Goal: Task Accomplishment & Management: Use online tool/utility

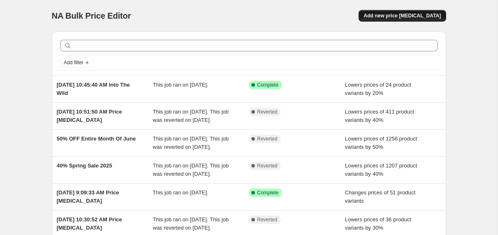
click at [394, 19] on span "Add new price [MEDICAL_DATA]" at bounding box center [402, 15] width 77 height 7
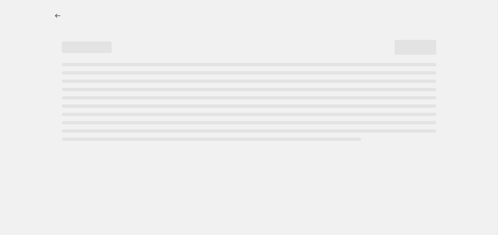
select select "percentage"
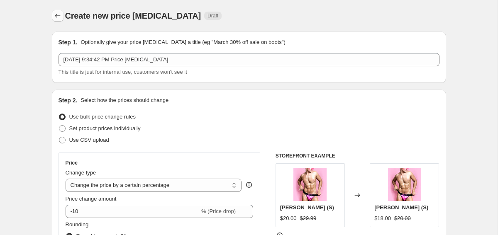
click at [60, 17] on icon "Price change jobs" at bounding box center [58, 16] width 8 height 8
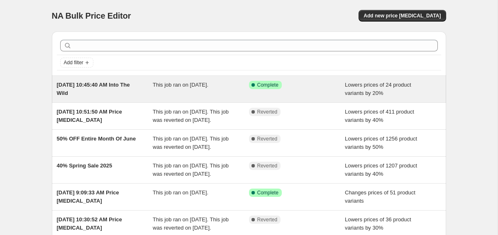
click at [209, 90] on div "This job ran on [DATE]." at bounding box center [201, 89] width 96 height 17
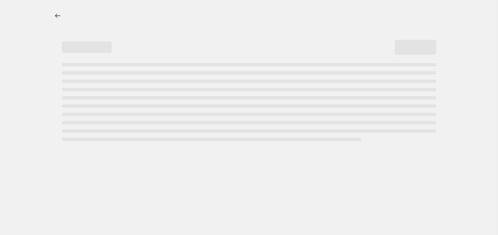
select select "percentage"
select select "collection"
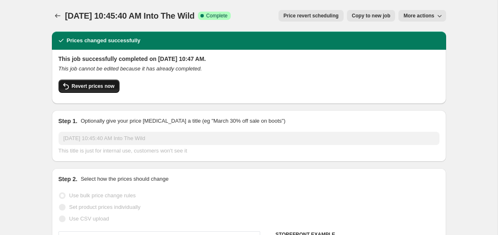
click at [91, 84] on span "Revert prices now" at bounding box center [93, 86] width 43 height 7
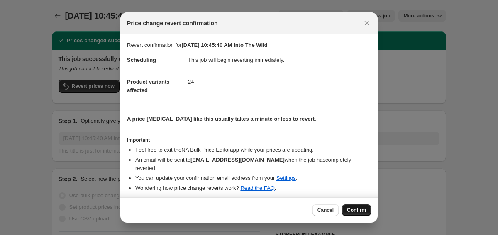
click at [351, 209] on span "Confirm" at bounding box center [356, 210] width 19 height 7
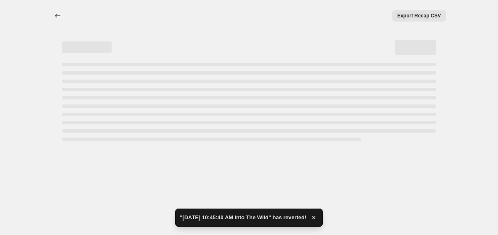
select select "percentage"
select select "collection"
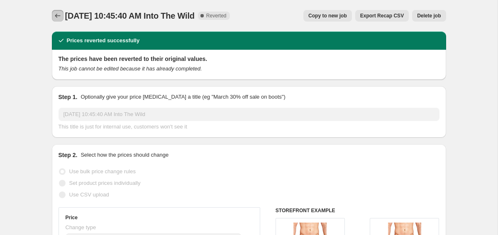
click at [54, 15] on icon "Price change jobs" at bounding box center [58, 16] width 8 height 8
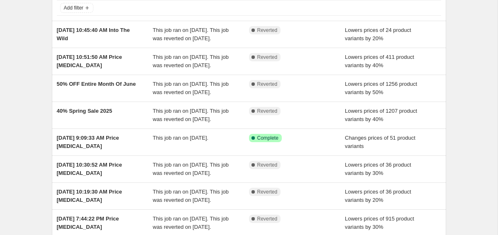
scroll to position [56, 0]
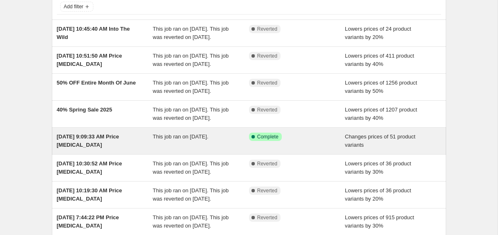
click at [305, 141] on div "Success Complete Complete" at bounding box center [291, 137] width 84 height 8
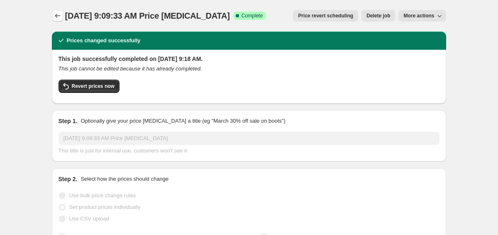
click at [58, 17] on icon "Price change jobs" at bounding box center [58, 16] width 8 height 8
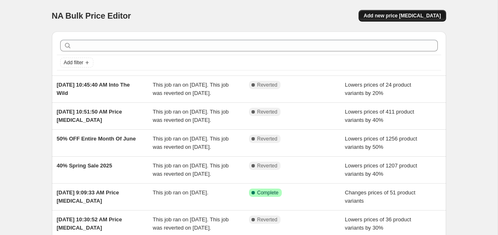
click at [408, 15] on span "Add new price [MEDICAL_DATA]" at bounding box center [402, 15] width 77 height 7
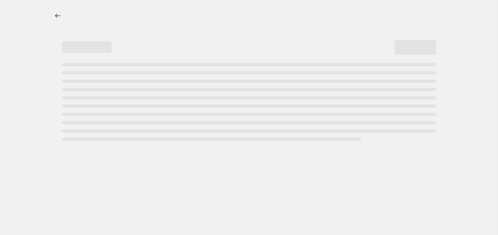
select select "percentage"
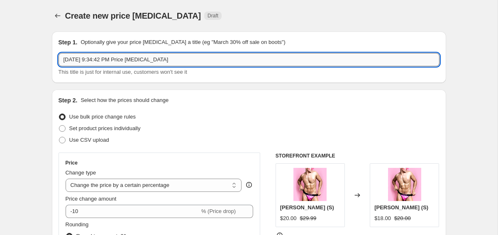
click at [210, 62] on input "[DATE] 9:34:42 PM Price [MEDICAL_DATA]" at bounding box center [249, 59] width 381 height 13
drag, startPoint x: 134, startPoint y: 56, endPoint x: 200, endPoint y: 54, distance: 66.5
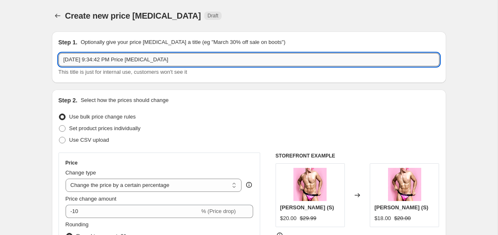
click at [200, 54] on input "[DATE] 9:34:42 PM Price [MEDICAL_DATA]" at bounding box center [249, 59] width 381 height 13
click at [187, 64] on input "[DATE] 9:34:42 PM Price [MEDICAL_DATA]" at bounding box center [249, 59] width 381 height 13
drag, startPoint x: 182, startPoint y: 62, endPoint x: 134, endPoint y: 58, distance: 48.8
click at [134, 58] on input "[DATE] 9:34:42 PM Price [MEDICAL_DATA]" at bounding box center [249, 59] width 381 height 13
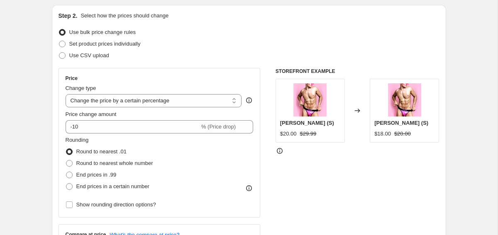
scroll to position [88, 0]
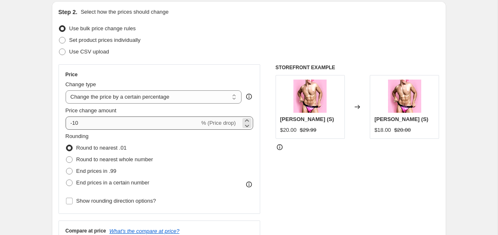
type input "[DATE] 9:34:42 PM End Of Summer Sale"
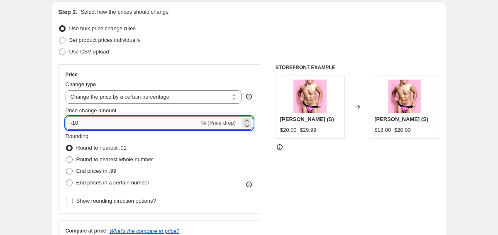
click at [119, 120] on input "-10" at bounding box center [133, 123] width 134 height 13
type input "-1"
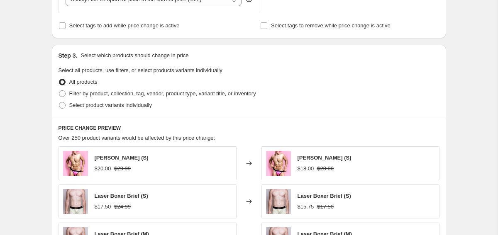
scroll to position [343, 0]
type input "-50"
click at [74, 105] on span "Select product variants individually" at bounding box center [110, 105] width 83 height 6
click at [59, 102] on input "Select product variants individually" at bounding box center [59, 102] width 0 height 0
radio input "true"
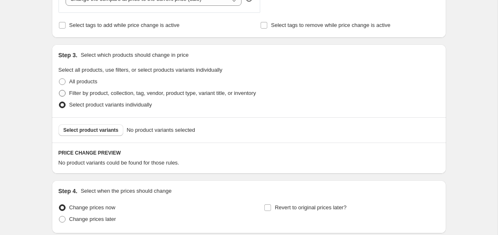
click at [63, 93] on span at bounding box center [62, 93] width 7 height 7
click at [59, 90] on input "Filter by product, collection, tag, vendor, product type, variant title, or inv…" at bounding box center [59, 90] width 0 height 0
radio input "true"
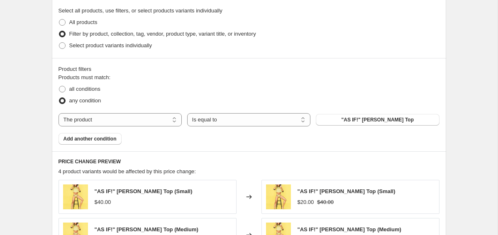
scroll to position [417, 0]
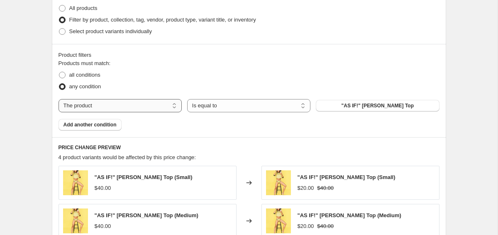
click at [158, 105] on select "The product The product's collection The product's tag The product's vendor The…" at bounding box center [120, 105] width 123 height 13
select select "collection"
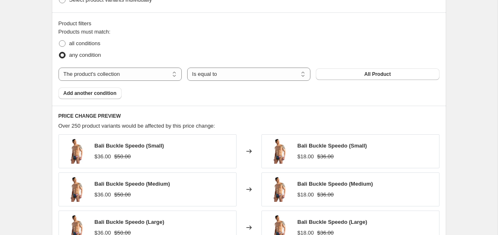
scroll to position [458, 0]
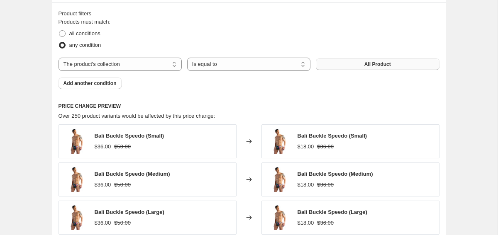
click at [370, 61] on button "All Product" at bounding box center [377, 65] width 123 height 12
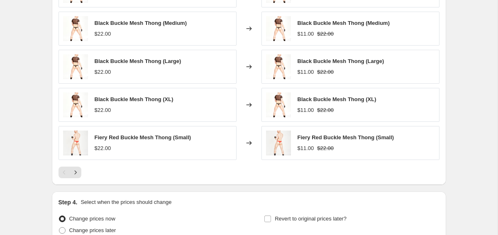
scroll to position [618, 0]
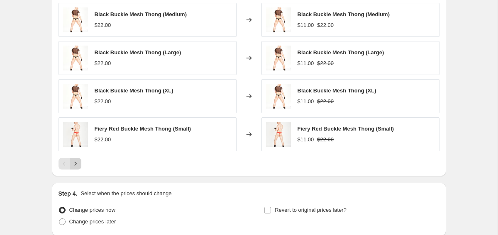
click at [74, 163] on icon "Next" at bounding box center [75, 164] width 8 height 8
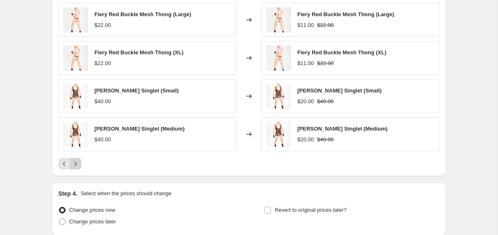
click at [77, 164] on icon "Next" at bounding box center [75, 164] width 8 height 8
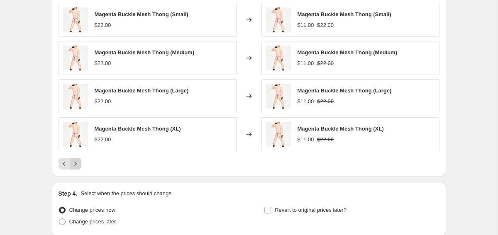
click at [77, 164] on icon "Next" at bounding box center [75, 164] width 8 height 8
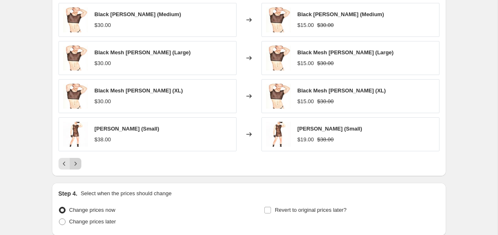
click at [77, 164] on icon "Next" at bounding box center [75, 164] width 8 height 8
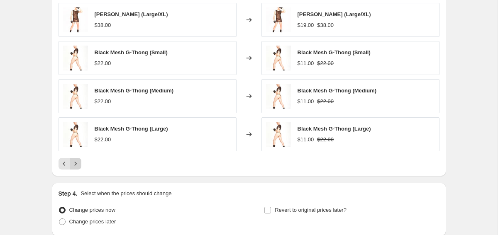
click at [77, 164] on icon "Next" at bounding box center [75, 164] width 8 height 8
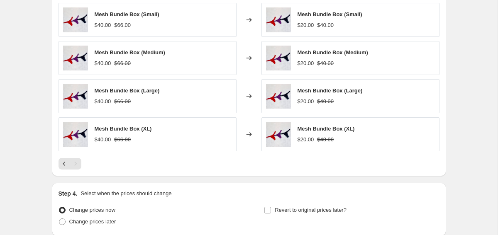
click at [77, 164] on div "Pagination" at bounding box center [76, 164] width 12 height 12
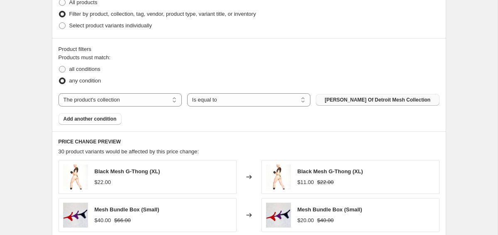
scroll to position [423, 0]
click at [92, 117] on span "Add another condition" at bounding box center [90, 118] width 53 height 7
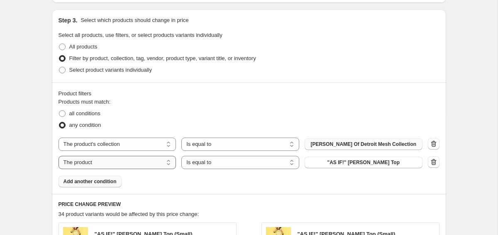
scroll to position [371, 0]
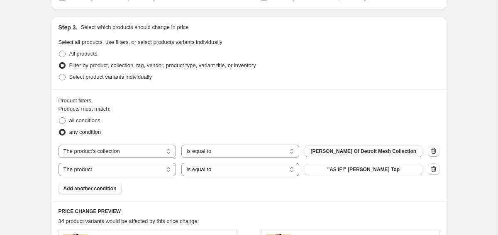
click at [106, 191] on span "Add another condition" at bounding box center [90, 189] width 53 height 7
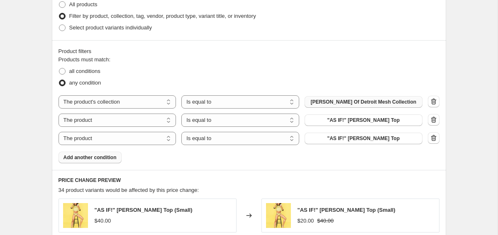
scroll to position [441, 0]
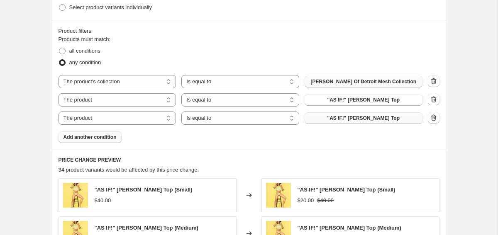
click at [341, 118] on span ""AS IF!" [PERSON_NAME] Top" at bounding box center [364, 118] width 73 height 7
click at [101, 122] on select "The product The product's collection The product's tag The product's vendor The…" at bounding box center [118, 118] width 118 height 13
click at [141, 99] on select "The product The product's collection The product's tag The product's vendor The…" at bounding box center [118, 99] width 118 height 13
select select "collection"
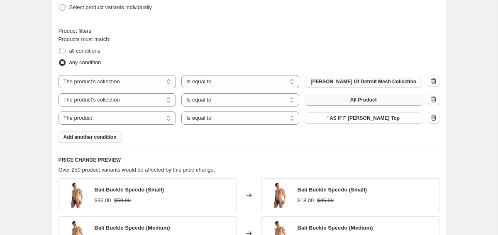
click at [320, 99] on button "All Product" at bounding box center [364, 100] width 118 height 12
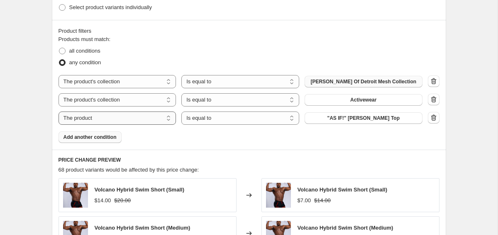
click at [129, 117] on select "The product The product's collection The product's tag The product's vendor The…" at bounding box center [118, 118] width 118 height 13
select select "collection"
click at [364, 116] on span "Activewear" at bounding box center [363, 118] width 26 height 7
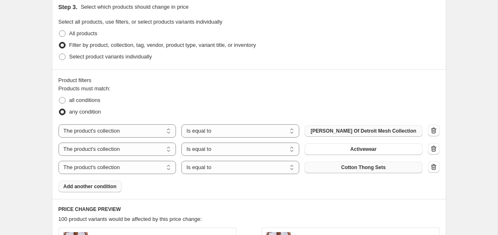
scroll to position [400, 0]
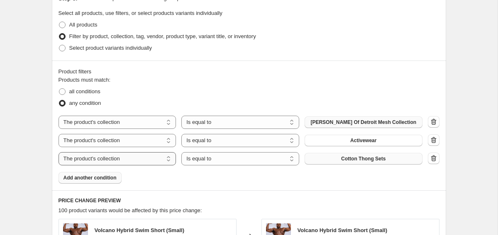
click at [162, 159] on select "The product The product's collection The product's tag The product's vendor The…" at bounding box center [118, 158] width 118 height 13
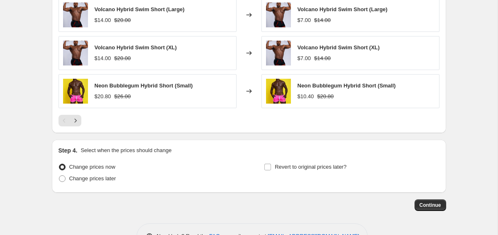
scroll to position [692, 0]
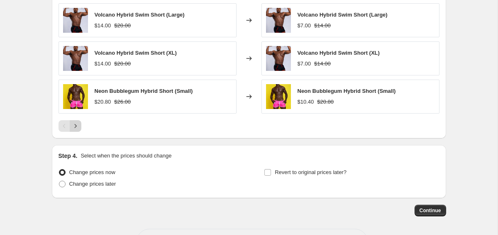
click at [80, 129] on button "Next" at bounding box center [76, 126] width 12 height 12
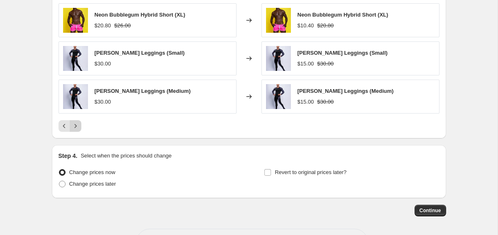
click at [79, 128] on icon "Next" at bounding box center [75, 126] width 8 height 8
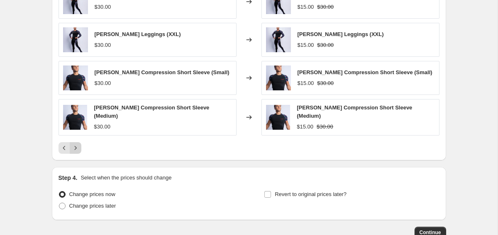
scroll to position [670, 0]
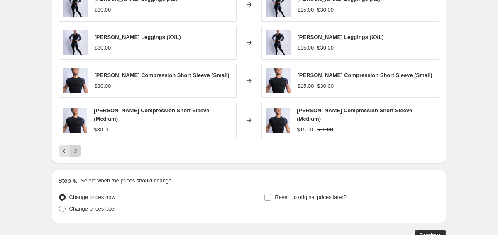
click at [77, 147] on icon "Next" at bounding box center [75, 151] width 8 height 8
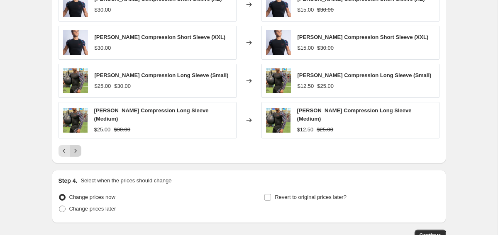
click at [77, 147] on icon "Next" at bounding box center [75, 151] width 8 height 8
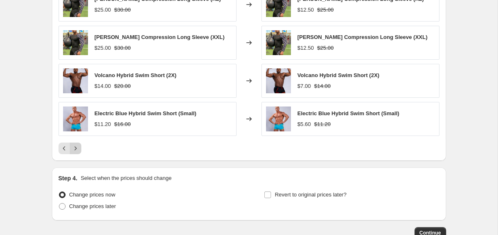
click at [77, 148] on icon "Next" at bounding box center [75, 148] width 8 height 8
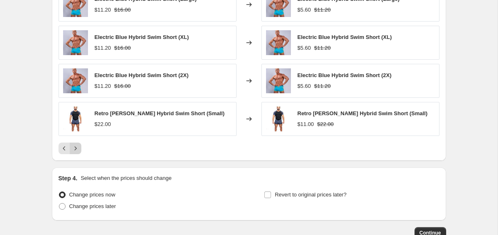
click at [77, 148] on icon "Next" at bounding box center [75, 148] width 8 height 8
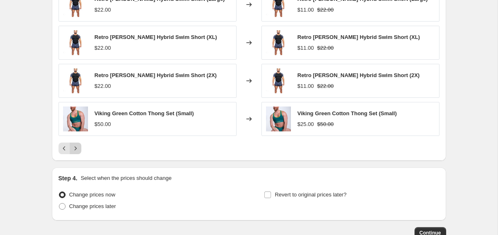
click at [77, 149] on icon "Next" at bounding box center [75, 148] width 8 height 8
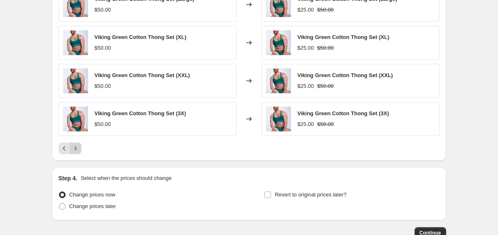
click at [77, 149] on icon "Next" at bounding box center [75, 148] width 8 height 8
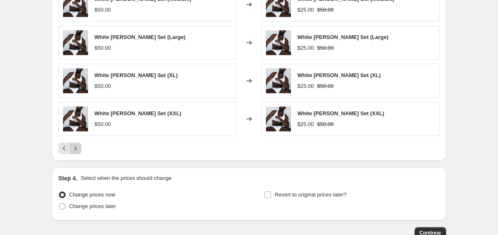
click at [77, 149] on icon "Next" at bounding box center [75, 148] width 8 height 8
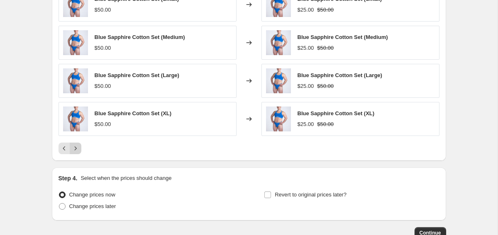
click at [78, 150] on icon "Next" at bounding box center [75, 148] width 8 height 8
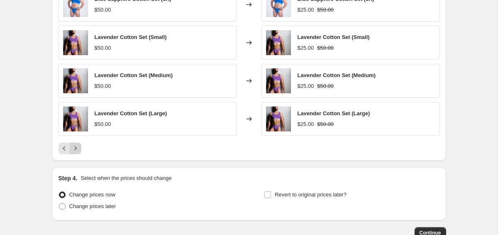
click at [78, 150] on icon "Next" at bounding box center [75, 148] width 8 height 8
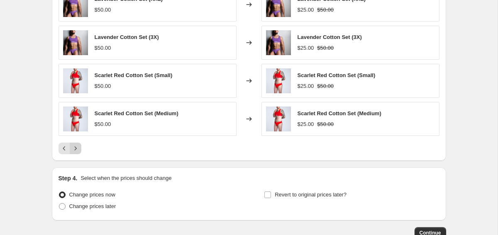
click at [78, 150] on icon "Next" at bounding box center [75, 148] width 8 height 8
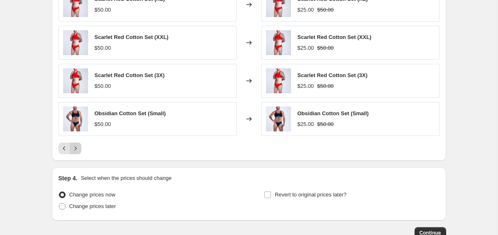
click at [78, 150] on icon "Next" at bounding box center [75, 148] width 8 height 8
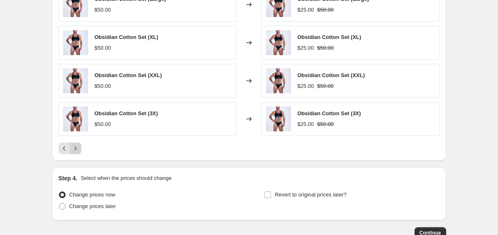
click at [78, 151] on icon "Next" at bounding box center [75, 148] width 8 height 8
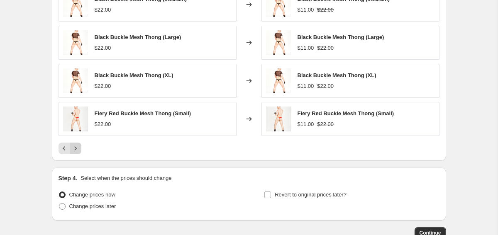
click at [78, 151] on icon "Next" at bounding box center [75, 148] width 8 height 8
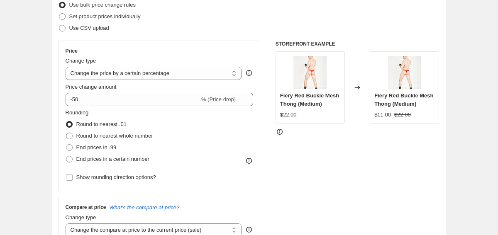
scroll to position [111, 0]
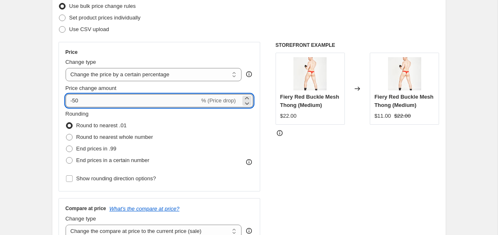
click at [115, 102] on input "-50" at bounding box center [133, 100] width 134 height 13
type input "-5"
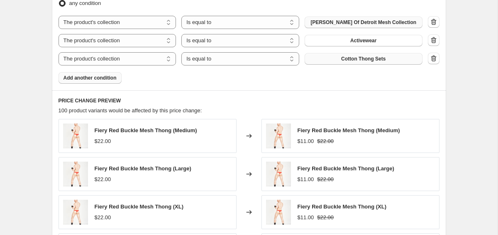
scroll to position [502, 0]
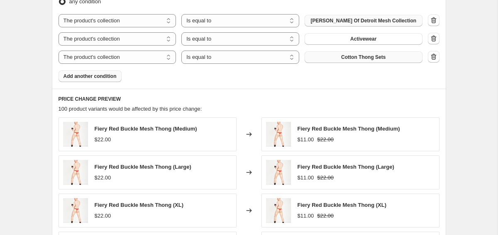
click at [168, 68] on div "Products must match: all conditions any condition The product The product's col…" at bounding box center [249, 28] width 381 height 108
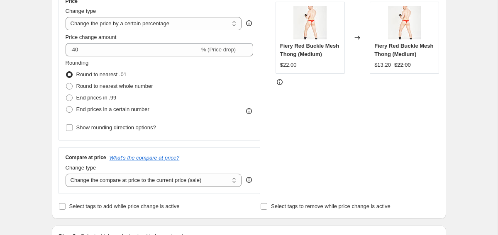
scroll to position [130, 0]
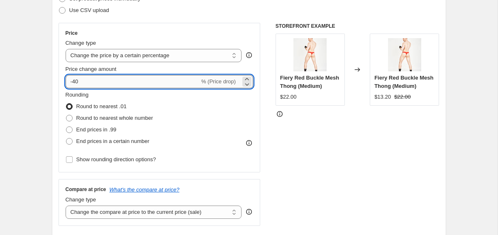
click at [127, 81] on input "-40" at bounding box center [133, 81] width 134 height 13
type input "-4"
type input "-50"
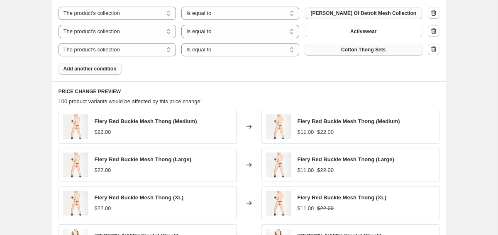
scroll to position [492, 0]
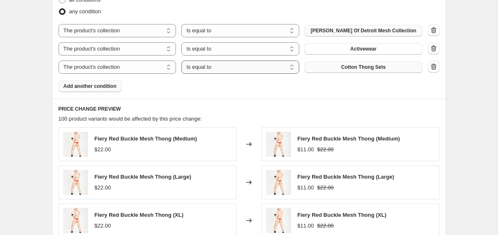
click at [218, 61] on select "Is equal to Is not equal to" at bounding box center [240, 67] width 118 height 13
click at [233, 28] on select "Is equal to Is not equal to" at bounding box center [240, 30] width 118 height 13
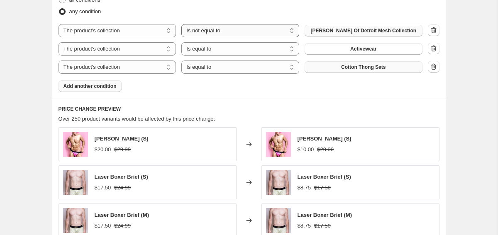
click at [228, 25] on select "Is equal to Is not equal to" at bounding box center [240, 30] width 118 height 13
select select "equal"
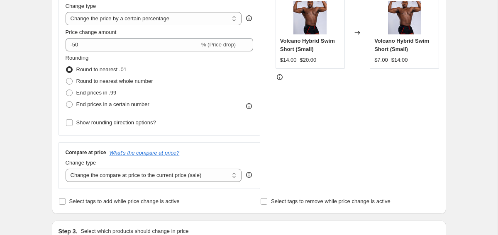
scroll to position [166, 0]
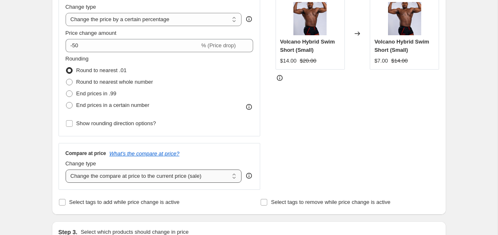
click at [147, 178] on select "Change the compare at price to the current price (sale) Change the compare at p…" at bounding box center [154, 176] width 176 height 13
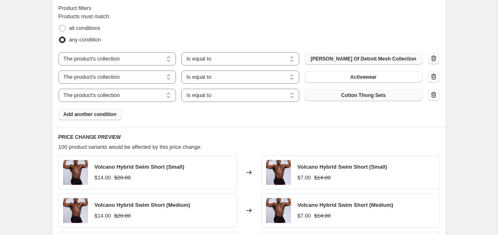
scroll to position [462, 0]
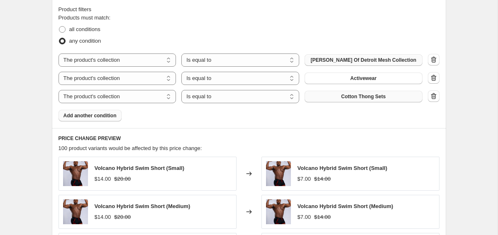
click at [96, 113] on span "Add another condition" at bounding box center [90, 115] width 53 height 7
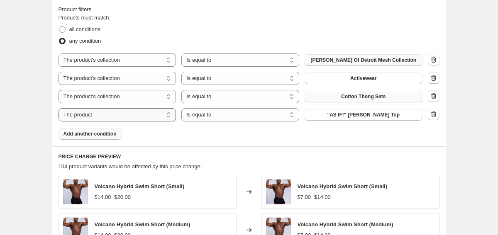
click at [139, 118] on select "The product The product's collection The product's tag The product's vendor The…" at bounding box center [118, 114] width 118 height 13
select select "collection"
click at [375, 117] on span "Activewear" at bounding box center [363, 115] width 26 height 7
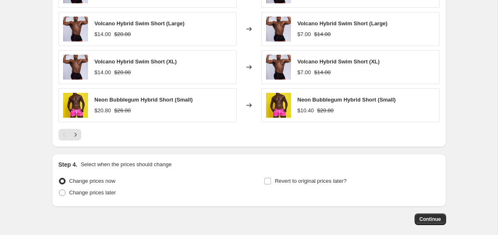
scroll to position [701, 0]
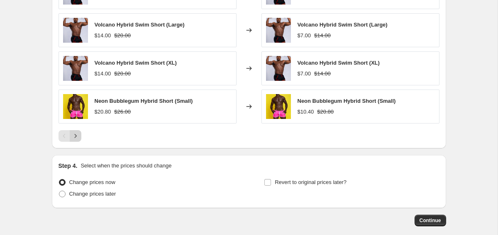
click at [77, 137] on icon "Next" at bounding box center [75, 136] width 8 height 8
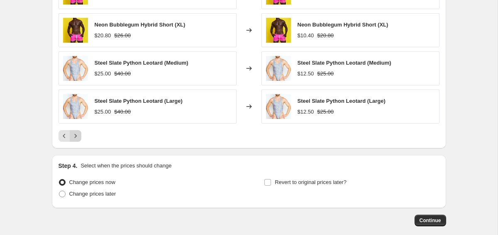
click at [77, 137] on icon "Next" at bounding box center [75, 136] width 8 height 8
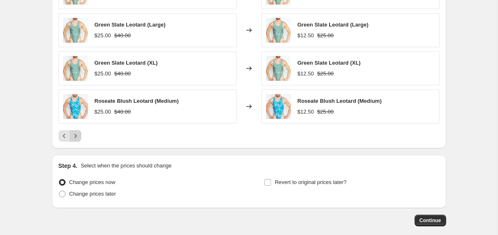
click at [77, 137] on icon "Next" at bounding box center [75, 136] width 8 height 8
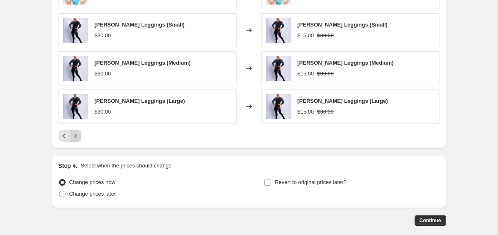
click at [77, 137] on icon "Next" at bounding box center [75, 136] width 8 height 8
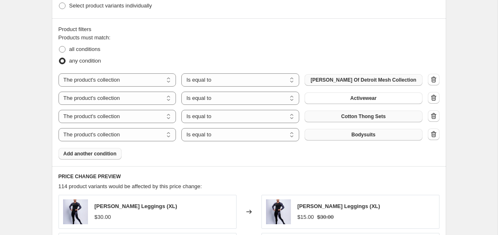
scroll to position [440, 0]
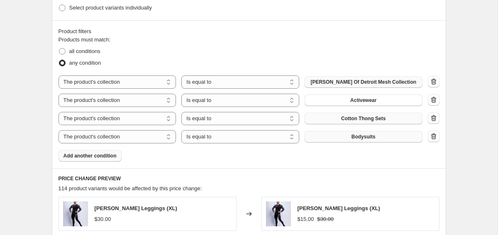
click at [90, 158] on span "Add another condition" at bounding box center [90, 156] width 53 height 7
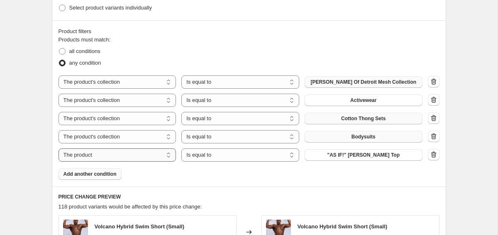
click at [150, 157] on select "The product The product's collection The product's tag The product's vendor The…" at bounding box center [118, 155] width 118 height 13
select select "collection"
click at [243, 155] on select "Is equal to Is not equal to" at bounding box center [240, 155] width 118 height 13
click at [336, 154] on button "Activewear" at bounding box center [364, 155] width 118 height 12
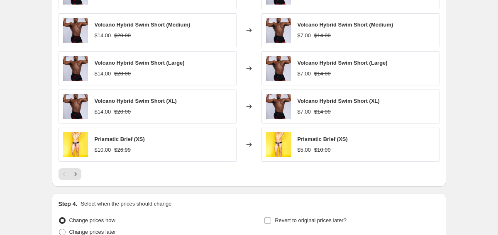
scroll to position [677, 0]
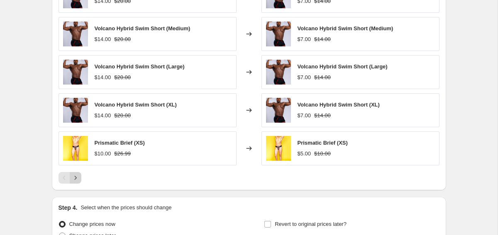
click at [76, 178] on icon "Next" at bounding box center [75, 178] width 8 height 8
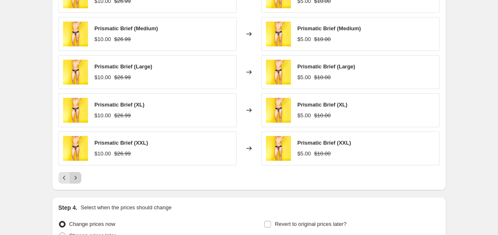
click at [76, 178] on icon "Next" at bounding box center [75, 178] width 8 height 8
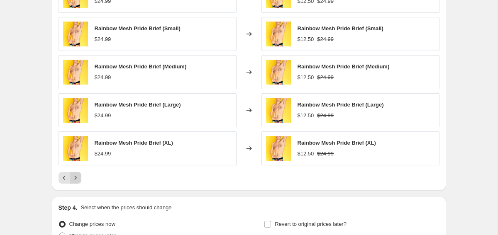
click at [76, 178] on icon "Next" at bounding box center [75, 178] width 8 height 8
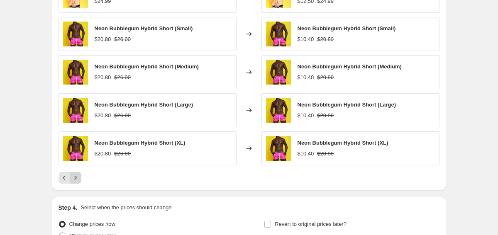
click at [76, 178] on icon "Next" at bounding box center [75, 178] width 8 height 8
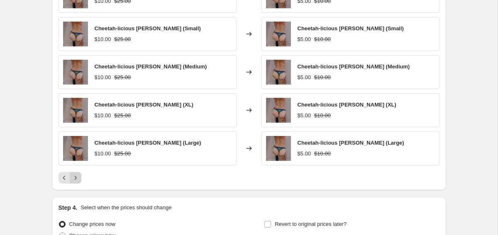
click at [76, 178] on icon "Next" at bounding box center [75, 178] width 8 height 8
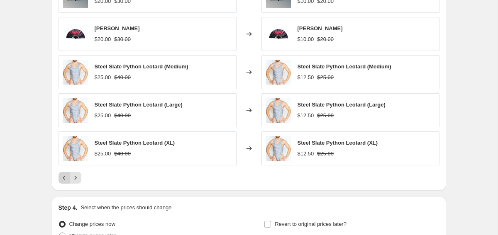
click at [61, 180] on icon "Previous" at bounding box center [64, 178] width 8 height 8
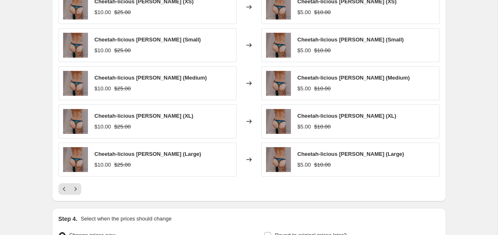
scroll to position [664, 0]
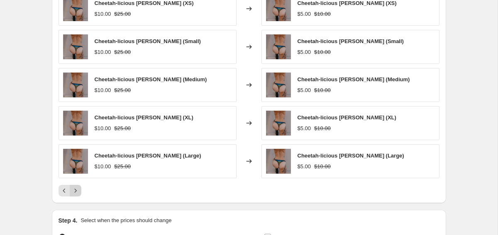
click at [77, 187] on icon "Next" at bounding box center [75, 191] width 8 height 8
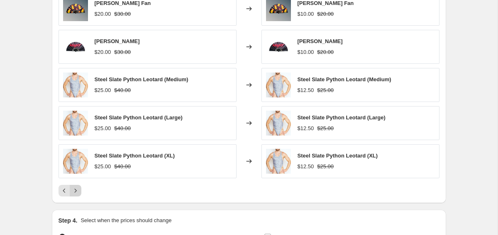
click at [77, 191] on icon "Next" at bounding box center [75, 191] width 8 height 8
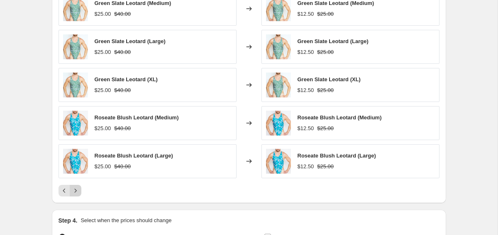
click at [77, 191] on icon "Next" at bounding box center [75, 191] width 8 height 8
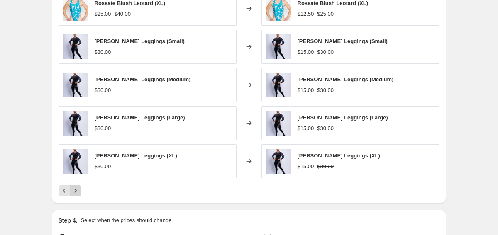
click at [77, 191] on icon "Next" at bounding box center [75, 191] width 8 height 8
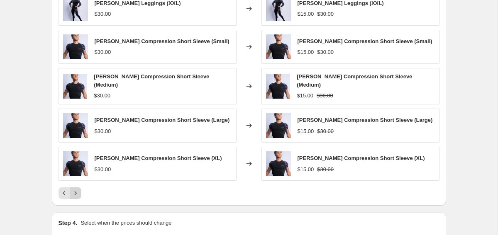
click at [77, 191] on icon "Next" at bounding box center [75, 193] width 8 height 8
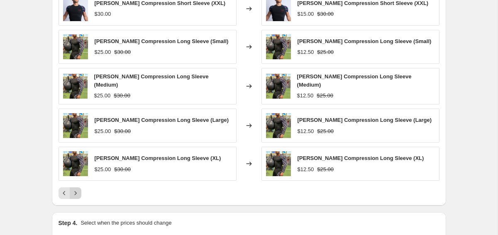
click at [77, 191] on icon "Next" at bounding box center [75, 193] width 8 height 8
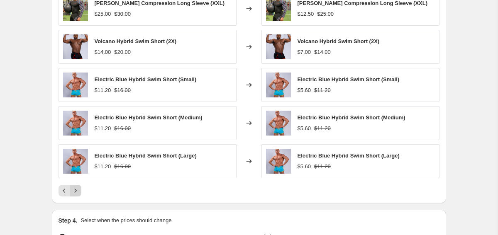
click at [77, 191] on icon "Next" at bounding box center [75, 191] width 8 height 8
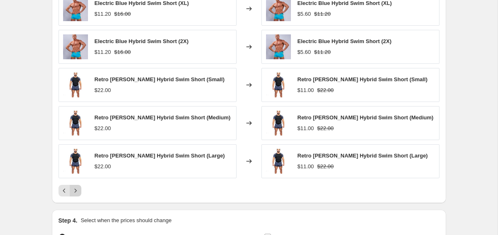
click at [77, 191] on icon "Next" at bounding box center [75, 191] width 8 height 8
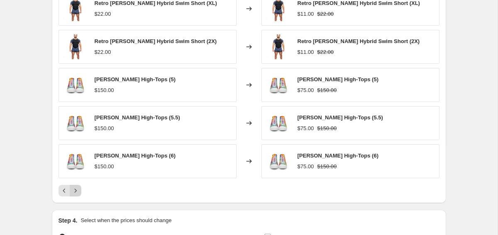
click at [77, 191] on icon "Next" at bounding box center [75, 191] width 8 height 8
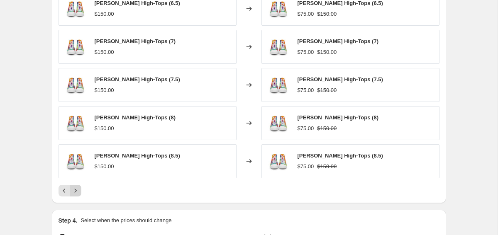
click at [77, 191] on icon "Next" at bounding box center [75, 191] width 8 height 8
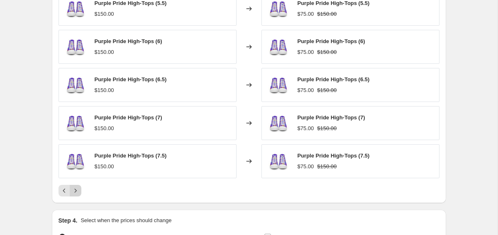
click at [77, 190] on icon "Next" at bounding box center [75, 191] width 8 height 8
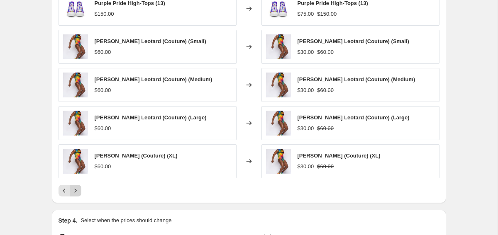
click at [77, 190] on icon "Next" at bounding box center [75, 191] width 8 height 8
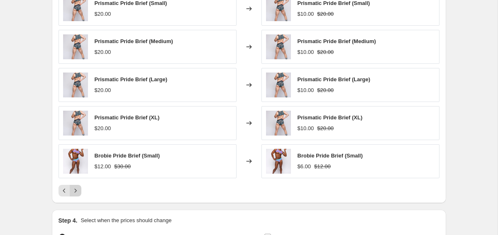
click at [77, 190] on icon "Next" at bounding box center [75, 191] width 8 height 8
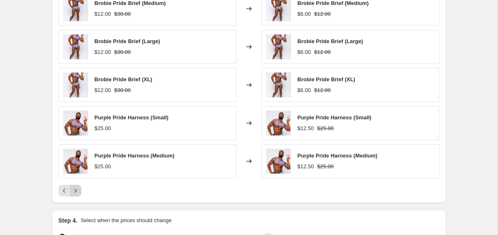
click at [77, 190] on icon "Next" at bounding box center [75, 191] width 8 height 8
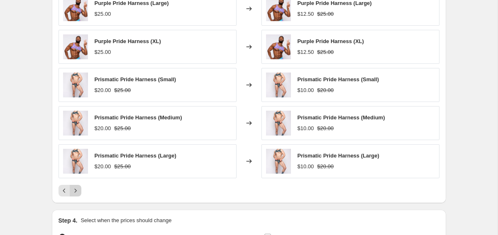
click at [77, 190] on icon "Next" at bounding box center [75, 191] width 8 height 8
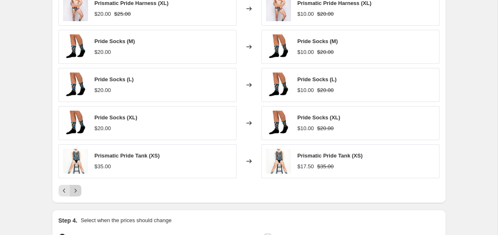
click at [77, 190] on icon "Next" at bounding box center [75, 191] width 8 height 8
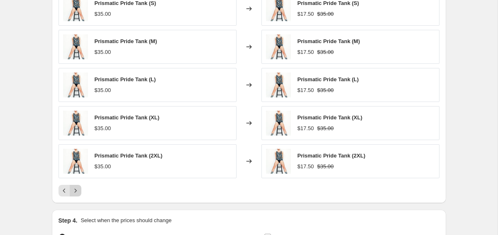
click at [77, 190] on icon "Next" at bounding box center [75, 191] width 8 height 8
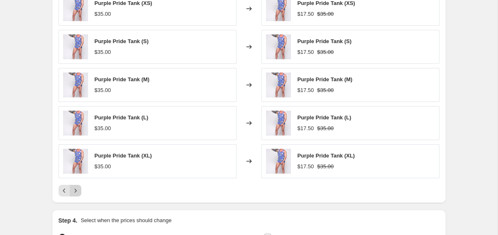
click at [77, 190] on icon "Next" at bounding box center [75, 191] width 8 height 8
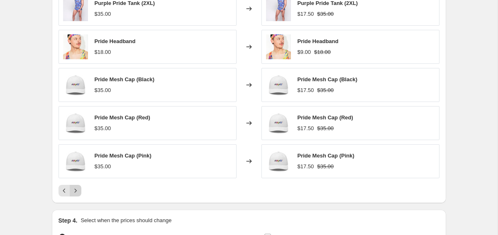
click at [77, 190] on icon "Next" at bounding box center [75, 191] width 8 height 8
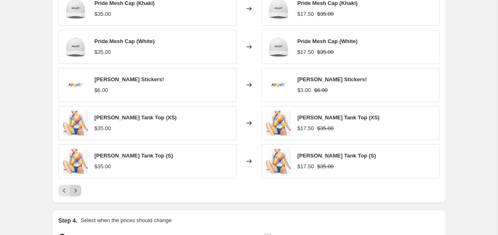
click at [77, 190] on icon "Next" at bounding box center [75, 191] width 8 height 8
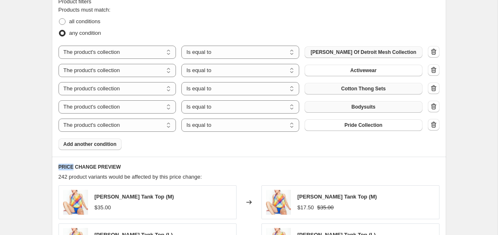
scroll to position [470, 0]
click at [102, 147] on span "Add another condition" at bounding box center [90, 145] width 53 height 7
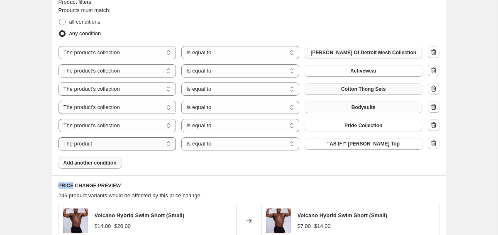
click at [106, 142] on select "The product The product's collection The product's tag The product's vendor The…" at bounding box center [118, 143] width 118 height 13
select select "collection"
click at [362, 146] on span "Activewear" at bounding box center [363, 144] width 26 height 7
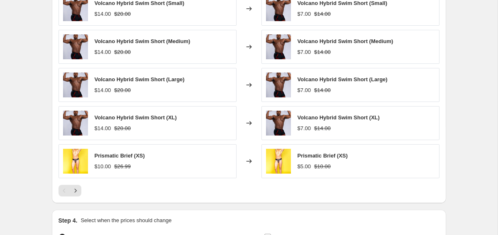
scroll to position [692, 0]
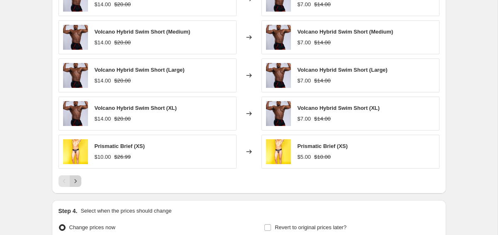
click at [79, 183] on icon "Next" at bounding box center [75, 181] width 8 height 8
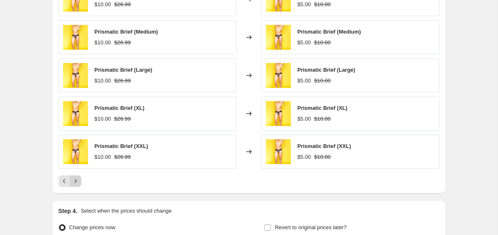
click at [79, 183] on icon "Next" at bounding box center [75, 181] width 8 height 8
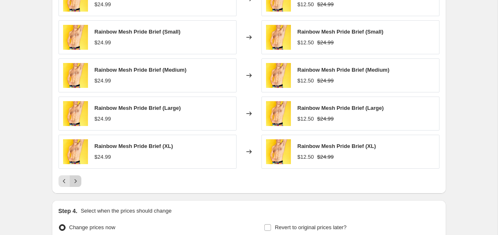
click at [79, 183] on icon "Next" at bounding box center [75, 181] width 8 height 8
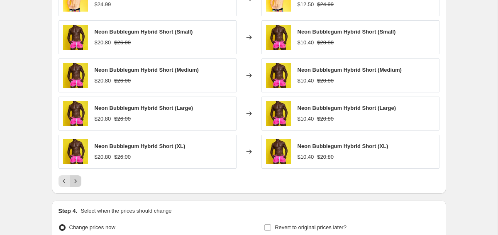
click at [79, 183] on icon "Next" at bounding box center [75, 181] width 8 height 8
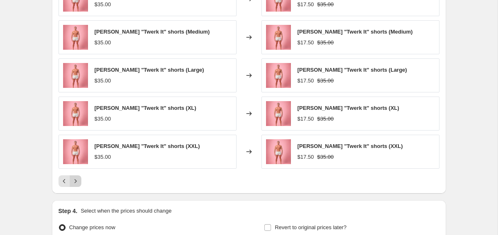
click at [79, 183] on icon "Next" at bounding box center [75, 181] width 8 height 8
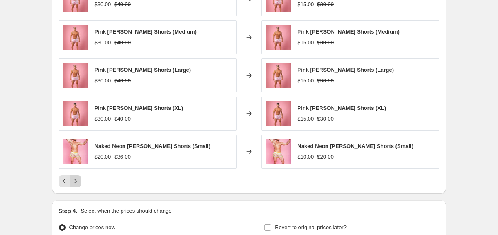
click at [79, 183] on icon "Next" at bounding box center [75, 181] width 8 height 8
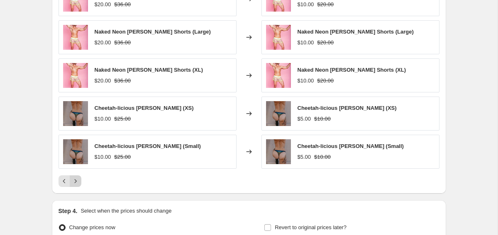
click at [79, 183] on icon "Next" at bounding box center [75, 181] width 8 height 8
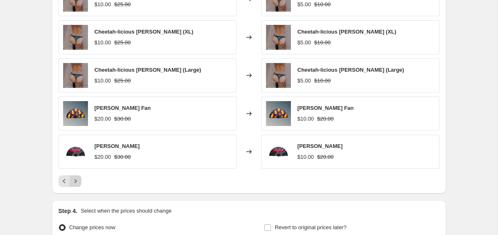
click at [79, 183] on icon "Next" at bounding box center [75, 181] width 8 height 8
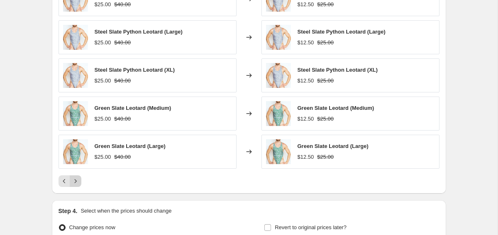
click at [79, 183] on icon "Next" at bounding box center [75, 181] width 8 height 8
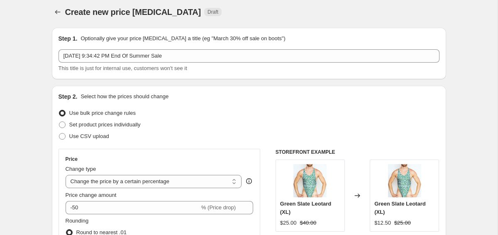
scroll to position [0, 0]
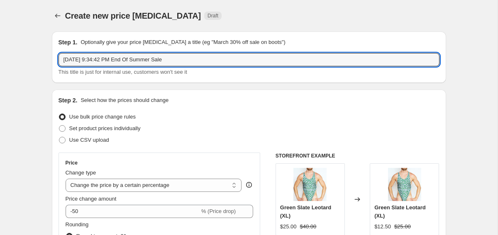
drag, startPoint x: 192, startPoint y: 59, endPoint x: 31, endPoint y: 57, distance: 161.1
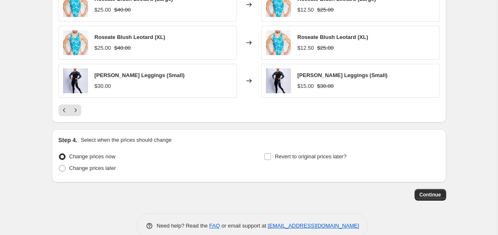
scroll to position [765, 0]
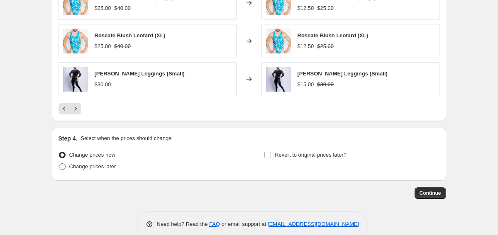
click at [72, 168] on span "Change prices later" at bounding box center [92, 167] width 47 height 6
click at [59, 164] on input "Change prices later" at bounding box center [59, 164] width 0 height 0
radio input "true"
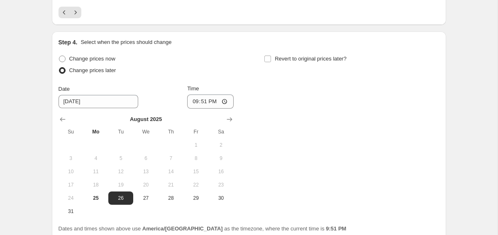
scroll to position [868, 0]
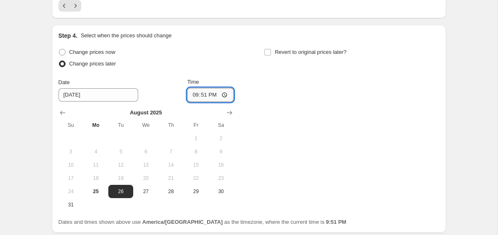
click at [203, 94] on input "21:51" at bounding box center [210, 95] width 46 height 14
click at [209, 95] on input "21:51" at bounding box center [210, 95] width 46 height 14
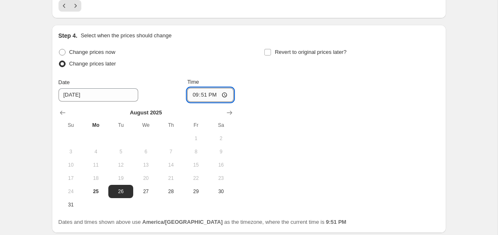
click at [226, 95] on input "21:51" at bounding box center [210, 95] width 46 height 14
type input "09:51"
click at [259, 86] on div "Change prices now Change prices later Date [DATE] Time 09:51 [DATE] Su Mo Tu We…" at bounding box center [249, 128] width 381 height 165
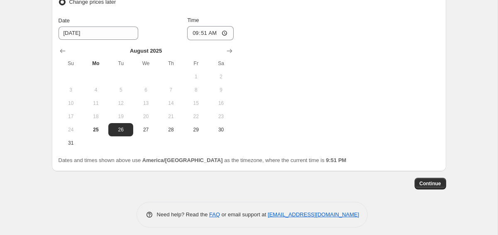
scroll to position [932, 0]
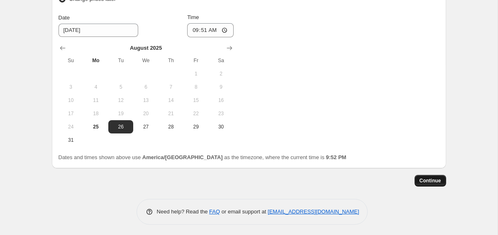
click at [430, 179] on span "Continue" at bounding box center [431, 181] width 22 height 7
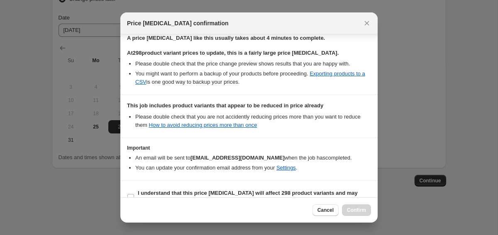
scroll to position [150, 0]
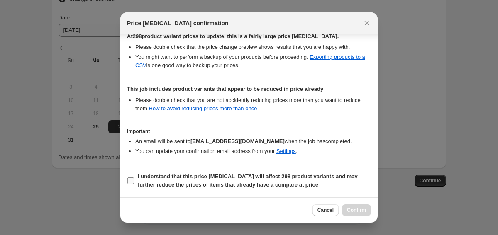
click at [139, 182] on b "I understand that this price [MEDICAL_DATA] will affect 298 product variants an…" at bounding box center [248, 181] width 220 height 15
click at [134, 182] on input "I understand that this price [MEDICAL_DATA] will affect 298 product variants an…" at bounding box center [130, 181] width 7 height 7
checkbox input "true"
click at [358, 213] on span "Confirm" at bounding box center [356, 210] width 19 height 7
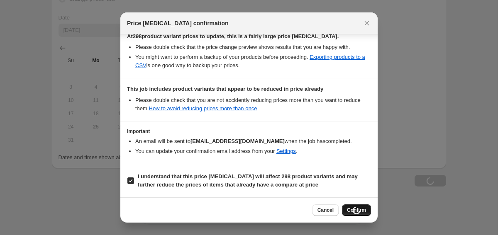
type input "[DATE] 9:34:42 PM End Of Summer Sale"
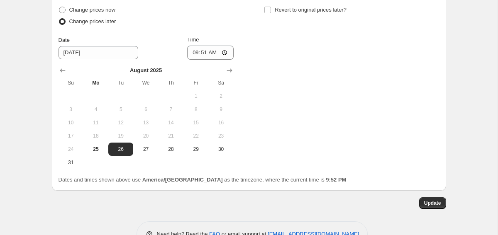
scroll to position [985, 0]
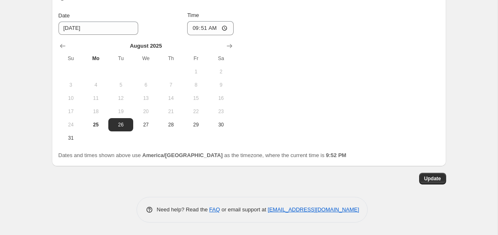
drag, startPoint x: 429, startPoint y: 175, endPoint x: 372, endPoint y: 98, distance: 96.2
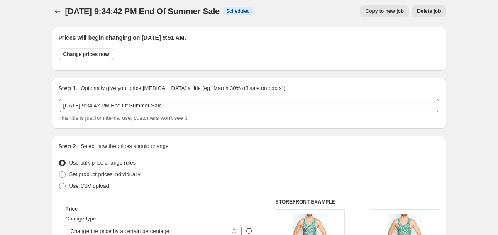
scroll to position [0, 0]
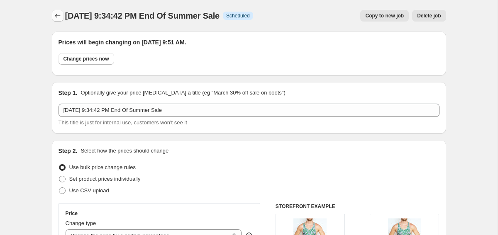
click at [59, 15] on icon "Price change jobs" at bounding box center [58, 16] width 8 height 8
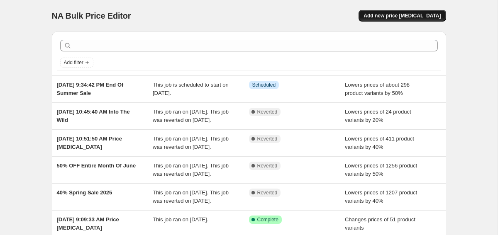
click at [400, 18] on span "Add new price [MEDICAL_DATA]" at bounding box center [402, 15] width 77 height 7
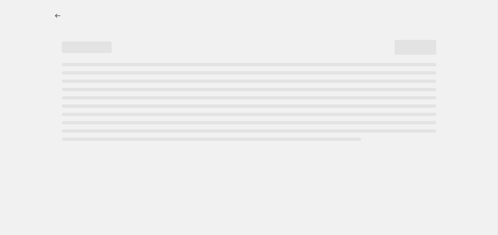
select select "percentage"
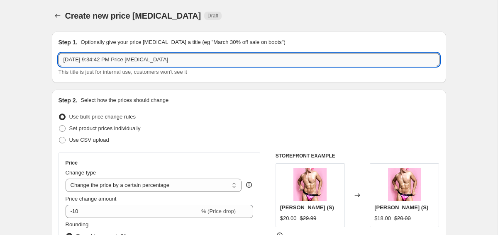
click at [178, 56] on input "[DATE] 9:34:42 PM Price [MEDICAL_DATA]" at bounding box center [249, 59] width 381 height 13
paste input "End Of Summer Sale"
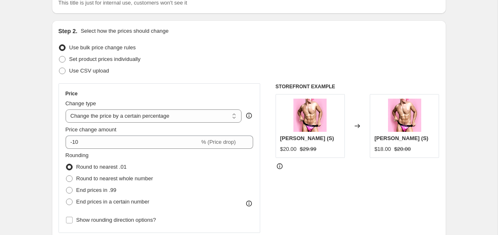
scroll to position [78, 0]
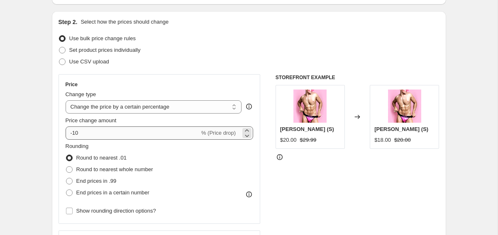
type input "[DATE] 9:34:42 PM End Of Summer Sale Part. 2"
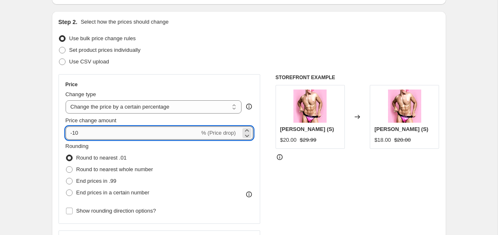
click at [85, 131] on input "-10" at bounding box center [133, 133] width 134 height 13
type input "-1"
type input "-7"
type input "-40"
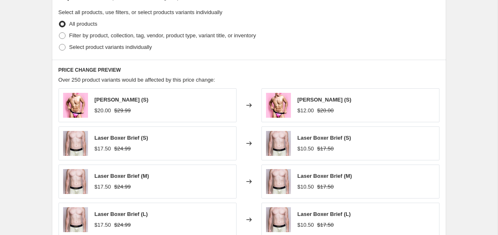
scroll to position [404, 0]
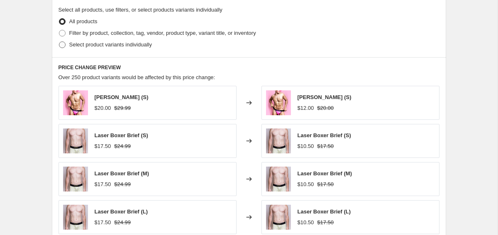
click at [66, 46] on label "Select product variants individually" at bounding box center [105, 45] width 93 height 12
click at [59, 42] on input "Select product variants individually" at bounding box center [59, 42] width 0 height 0
radio input "true"
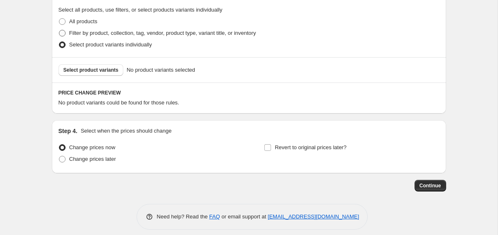
click at [64, 33] on span at bounding box center [62, 33] width 7 height 7
click at [59, 30] on input "Filter by product, collection, tag, vendor, product type, variant title, or inv…" at bounding box center [59, 30] width 0 height 0
radio input "true"
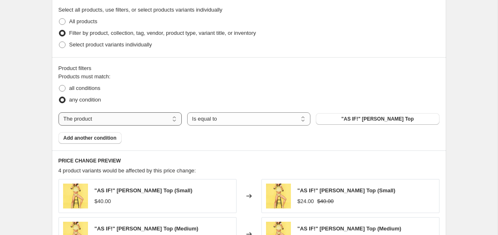
click at [93, 122] on select "The product The product's collection The product's tag The product's vendor The…" at bounding box center [120, 118] width 123 height 13
select select "collection"
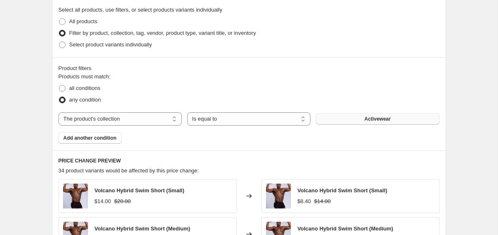
click at [356, 120] on button "Activewear" at bounding box center [377, 119] width 123 height 12
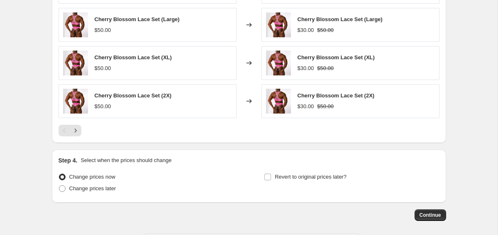
scroll to position [652, 0]
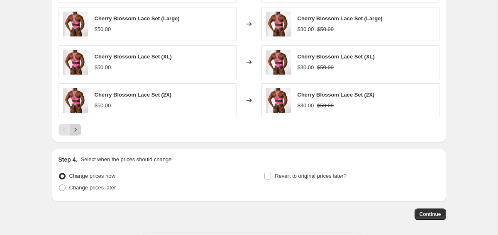
click at [73, 132] on icon "Next" at bounding box center [75, 130] width 8 height 8
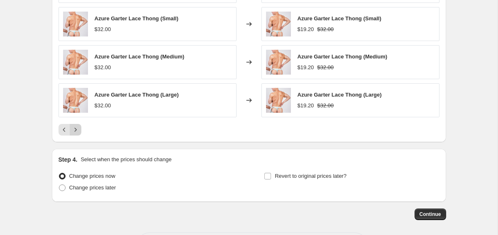
click at [73, 132] on icon "Next" at bounding box center [75, 130] width 8 height 8
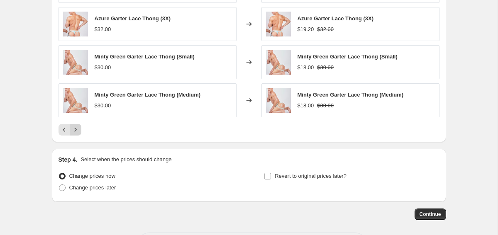
click at [76, 131] on icon "Next" at bounding box center [75, 130] width 8 height 8
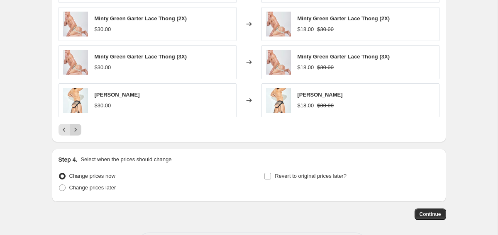
click at [76, 131] on icon "Next" at bounding box center [75, 130] width 8 height 8
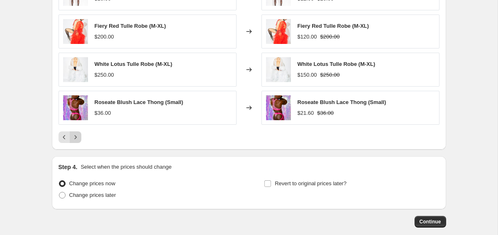
scroll to position [644, 0]
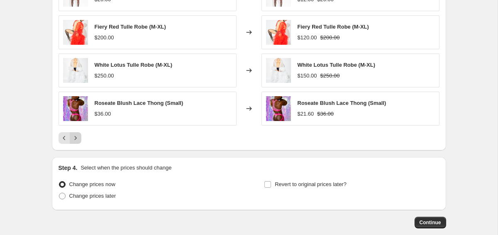
click at [76, 136] on icon "Next" at bounding box center [75, 138] width 8 height 8
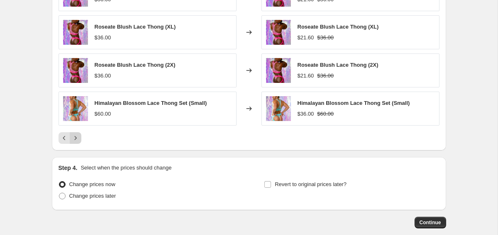
click at [76, 136] on icon "Next" at bounding box center [75, 138] width 8 height 8
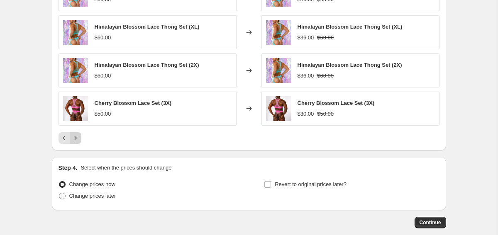
click at [76, 136] on icon "Next" at bounding box center [75, 138] width 8 height 8
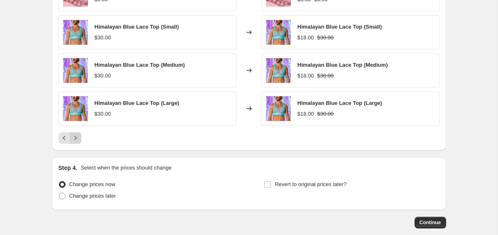
click at [76, 136] on icon "Next" at bounding box center [75, 138] width 8 height 8
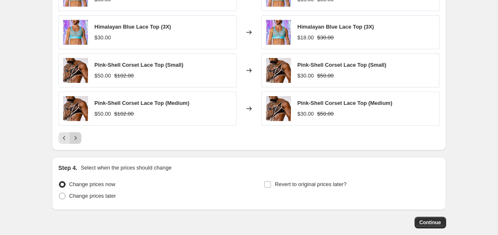
click at [76, 136] on icon "Next" at bounding box center [75, 138] width 8 height 8
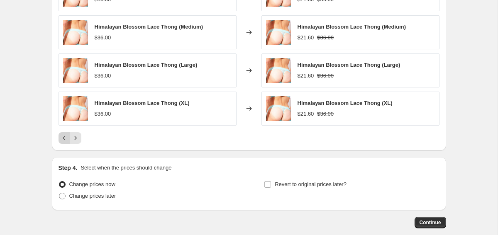
click at [61, 139] on icon "Previous" at bounding box center [64, 138] width 8 height 8
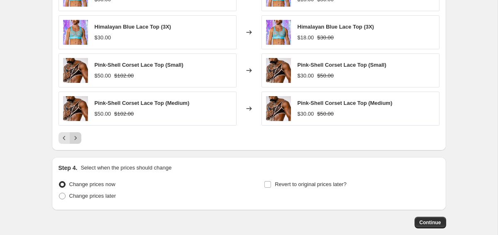
click at [76, 139] on icon "Next" at bounding box center [75, 138] width 8 height 8
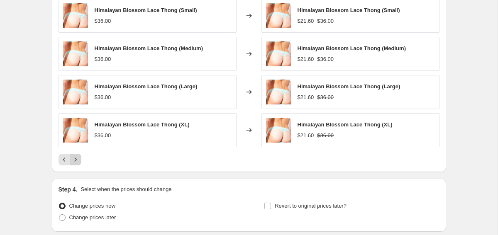
scroll to position [619, 0]
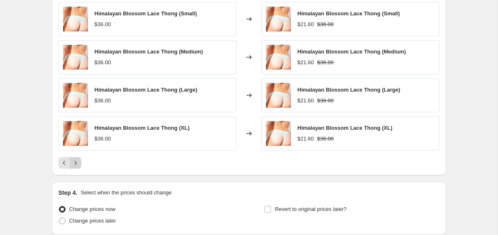
click at [78, 162] on icon "Next" at bounding box center [75, 163] width 8 height 8
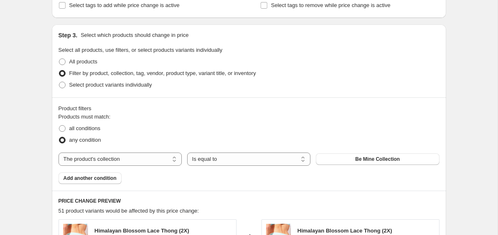
scroll to position [369, 0]
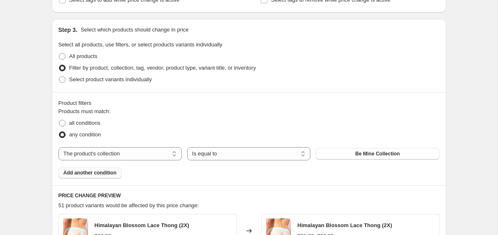
click at [95, 173] on span "Add another condition" at bounding box center [90, 173] width 53 height 7
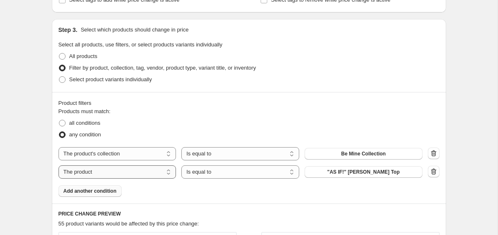
click at [124, 174] on select "The product The product's collection The product's tag The product's vendor The…" at bounding box center [118, 172] width 118 height 13
select select "collection"
click at [346, 172] on button "Activewear" at bounding box center [364, 172] width 118 height 12
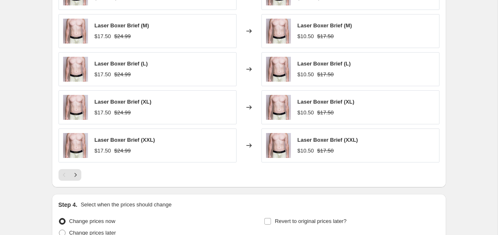
scroll to position [633, 0]
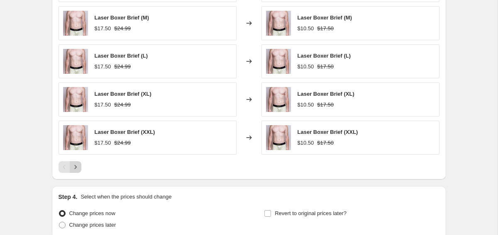
click at [80, 169] on button "Next" at bounding box center [76, 167] width 12 height 12
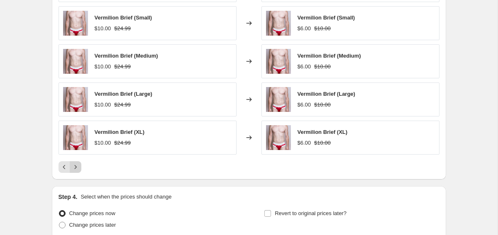
click at [78, 168] on icon "Next" at bounding box center [75, 167] width 8 height 8
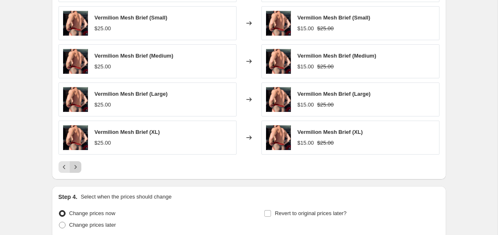
click at [78, 168] on icon "Next" at bounding box center [75, 167] width 8 height 8
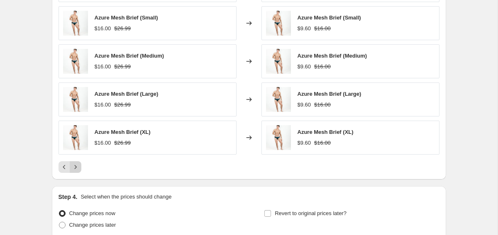
click at [78, 168] on icon "Next" at bounding box center [75, 167] width 8 height 8
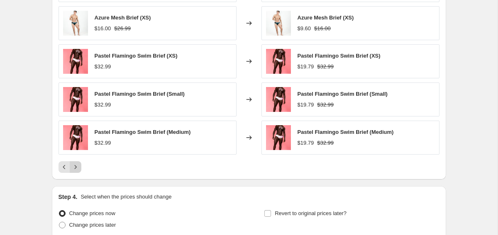
click at [78, 168] on icon "Next" at bounding box center [75, 167] width 8 height 8
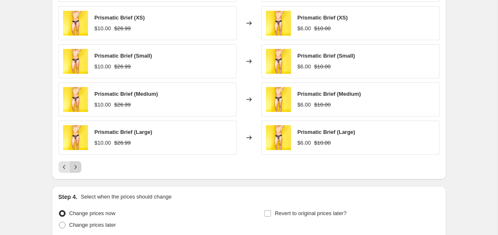
click at [78, 168] on icon "Next" at bounding box center [75, 167] width 8 height 8
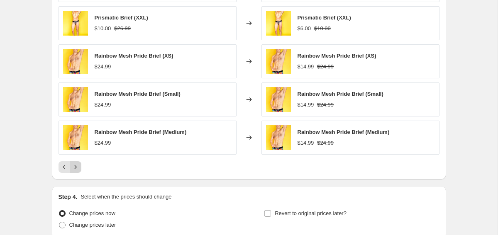
click at [78, 168] on icon "Next" at bounding box center [75, 167] width 8 height 8
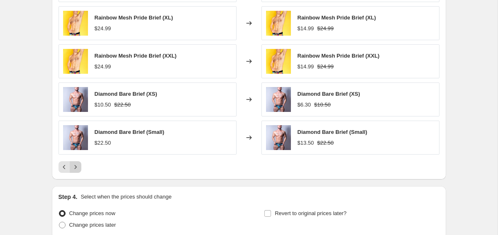
click at [78, 168] on icon "Next" at bounding box center [75, 167] width 8 height 8
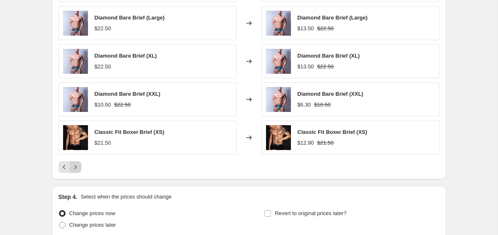
click at [78, 168] on icon "Next" at bounding box center [75, 167] width 8 height 8
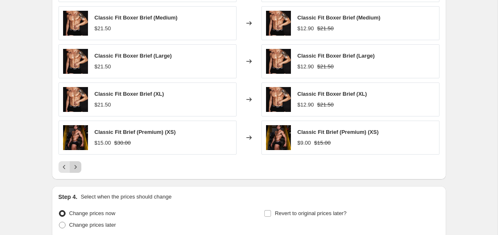
click at [78, 168] on icon "Next" at bounding box center [75, 167] width 8 height 8
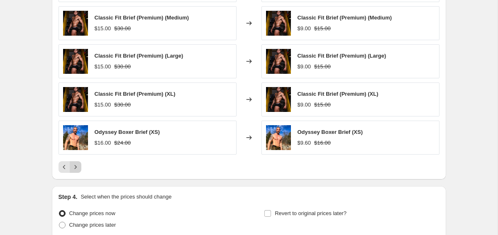
click at [78, 168] on icon "Next" at bounding box center [75, 167] width 8 height 8
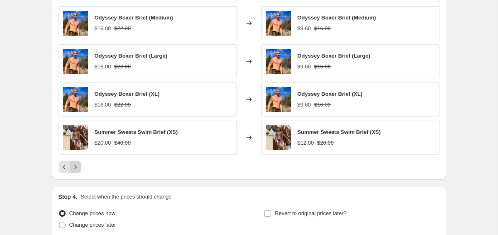
click at [78, 168] on icon "Next" at bounding box center [75, 167] width 8 height 8
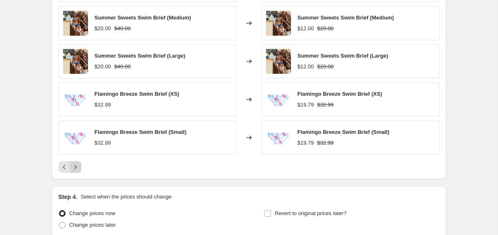
click at [78, 168] on icon "Next" at bounding box center [75, 167] width 8 height 8
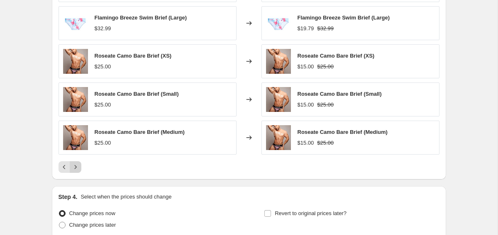
click at [78, 168] on icon "Next" at bounding box center [75, 167] width 8 height 8
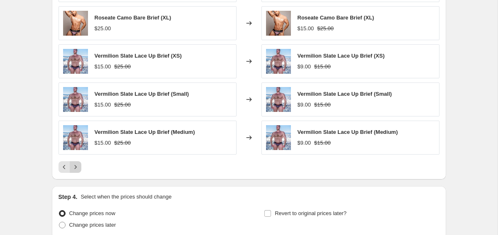
click at [78, 168] on icon "Next" at bounding box center [75, 167] width 8 height 8
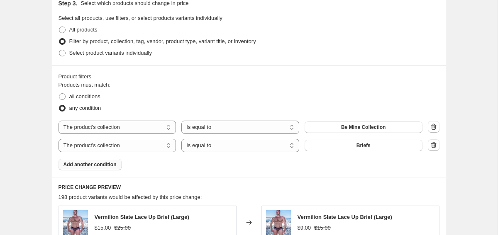
scroll to position [393, 0]
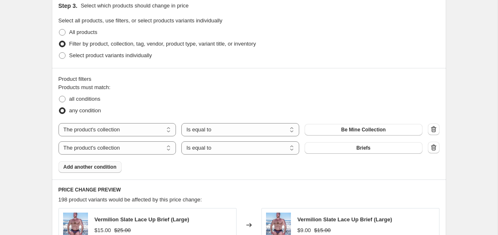
click at [105, 166] on span "Add another condition" at bounding box center [90, 167] width 53 height 7
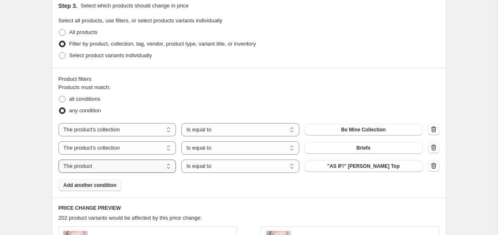
click at [146, 163] on select "The product The product's collection The product's tag The product's vendor The…" at bounding box center [118, 166] width 118 height 13
select select "collection"
click at [359, 167] on span "Activewear" at bounding box center [363, 166] width 26 height 7
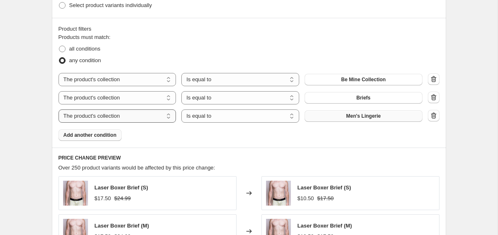
scroll to position [438, 0]
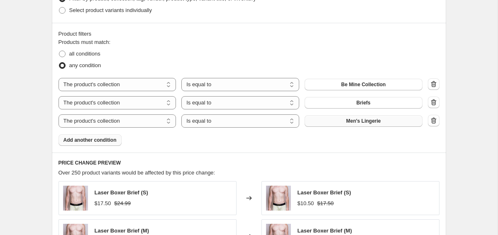
click at [106, 141] on span "Add another condition" at bounding box center [90, 140] width 53 height 7
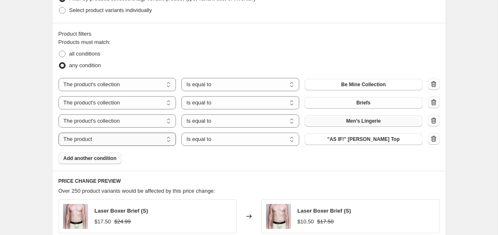
click at [147, 137] on select "The product The product's collection The product's tag The product's vendor The…" at bounding box center [118, 139] width 118 height 13
select select "collection"
click at [348, 140] on button "Activewear" at bounding box center [364, 140] width 118 height 12
click at [131, 140] on select "The product The product's collection The product's tag The product's vendor The…" at bounding box center [118, 139] width 118 height 13
click at [101, 159] on span "Add another condition" at bounding box center [90, 158] width 53 height 7
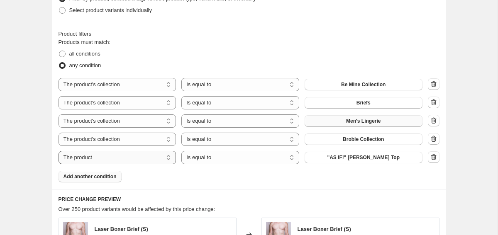
click at [121, 159] on select "The product The product's collection The product's tag The product's vendor The…" at bounding box center [118, 157] width 118 height 13
select select "collection"
click at [350, 157] on span "Activewear" at bounding box center [363, 157] width 26 height 7
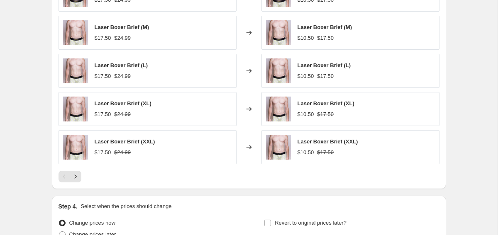
scroll to position [669, 0]
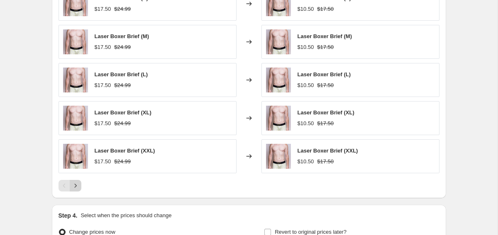
click at [73, 190] on icon "Next" at bounding box center [75, 186] width 8 height 8
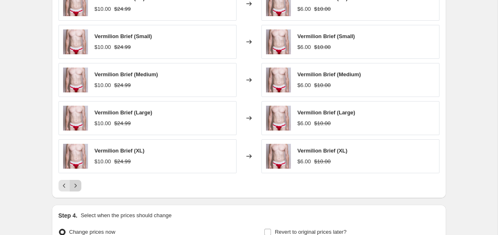
click at [73, 190] on icon "Next" at bounding box center [75, 186] width 8 height 8
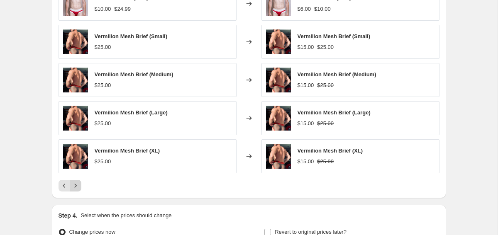
click at [73, 190] on icon "Next" at bounding box center [75, 186] width 8 height 8
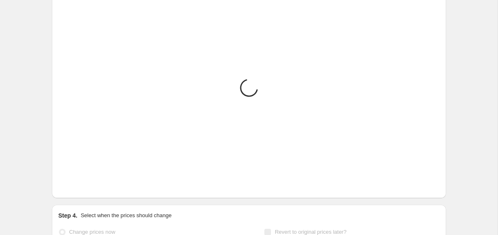
click at [73, 190] on icon "Next" at bounding box center [75, 186] width 8 height 8
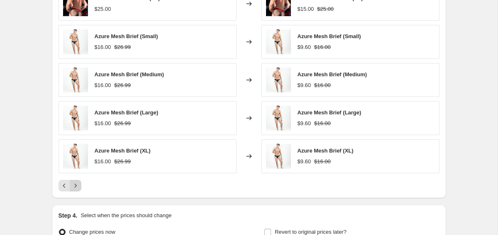
click at [73, 190] on icon "Next" at bounding box center [75, 186] width 8 height 8
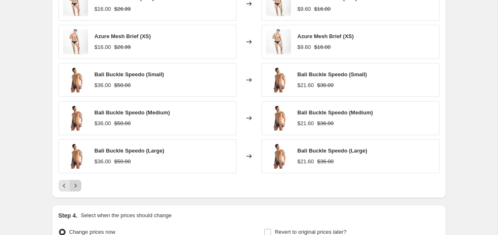
click at [73, 190] on icon "Next" at bounding box center [75, 186] width 8 height 8
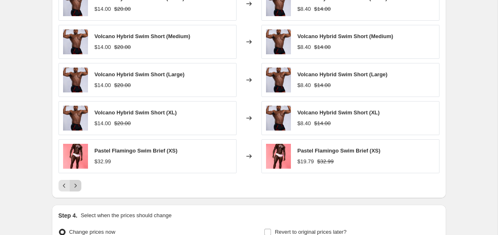
click at [73, 190] on icon "Next" at bounding box center [75, 186] width 8 height 8
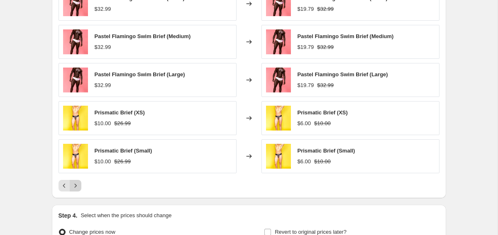
click at [73, 190] on icon "Next" at bounding box center [75, 186] width 8 height 8
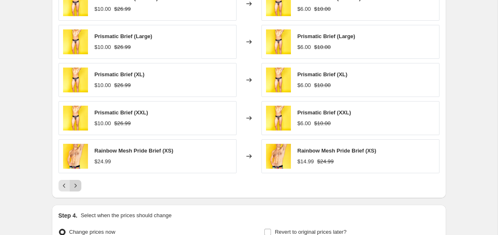
click at [73, 190] on icon "Next" at bounding box center [75, 186] width 8 height 8
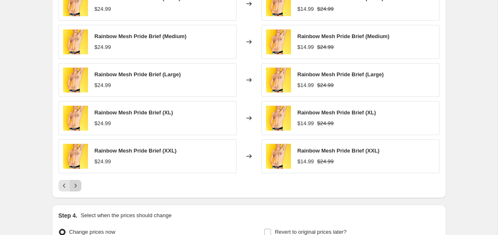
click at [73, 190] on icon "Next" at bounding box center [75, 186] width 8 height 8
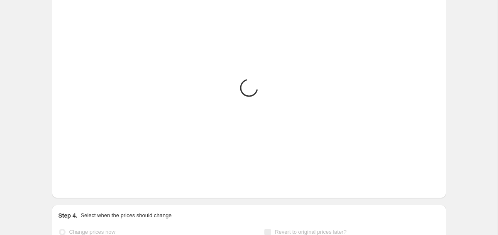
click at [73, 190] on icon "Next" at bounding box center [75, 186] width 8 height 8
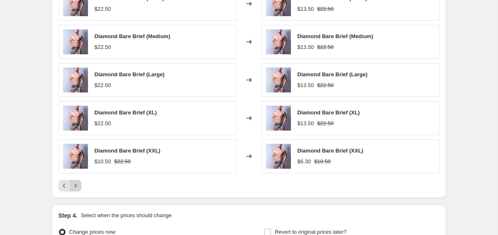
click at [73, 190] on icon "Next" at bounding box center [75, 186] width 8 height 8
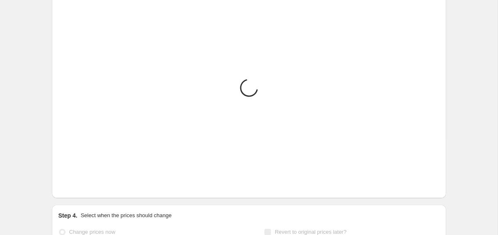
click at [73, 190] on icon "Next" at bounding box center [75, 186] width 8 height 8
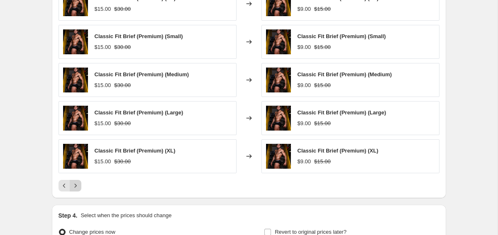
click at [73, 190] on icon "Next" at bounding box center [75, 186] width 8 height 8
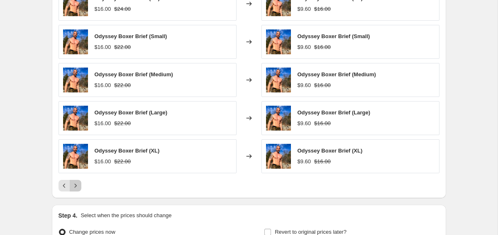
click at [73, 190] on icon "Next" at bounding box center [75, 186] width 8 height 8
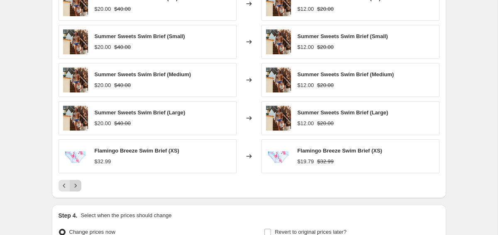
click at [73, 190] on icon "Next" at bounding box center [75, 186] width 8 height 8
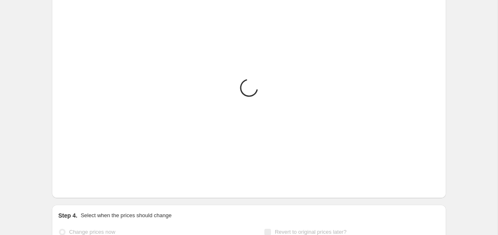
click at [73, 190] on icon "Next" at bounding box center [75, 186] width 8 height 8
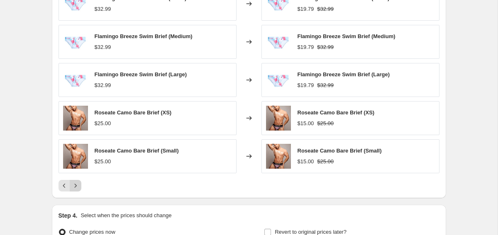
click at [73, 190] on icon "Next" at bounding box center [75, 186] width 8 height 8
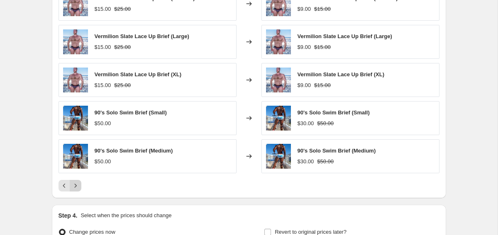
click at [73, 190] on icon "Next" at bounding box center [75, 186] width 8 height 8
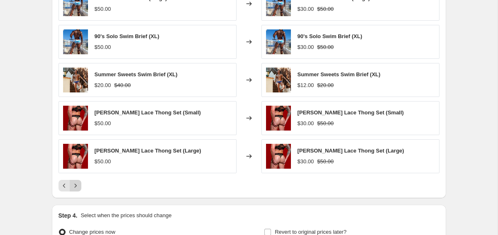
click at [73, 190] on icon "Next" at bounding box center [75, 186] width 8 height 8
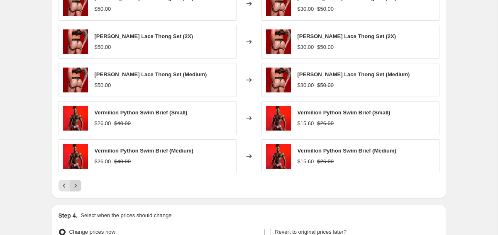
click at [73, 190] on icon "Next" at bounding box center [75, 186] width 8 height 8
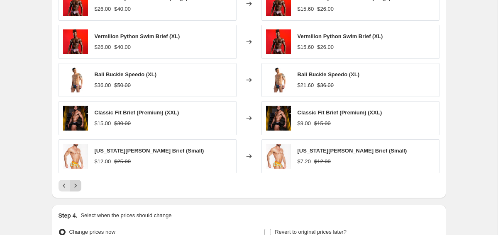
click at [73, 190] on icon "Next" at bounding box center [75, 186] width 8 height 8
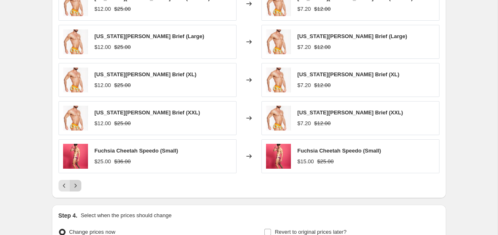
click at [73, 190] on icon "Next" at bounding box center [75, 186] width 8 height 8
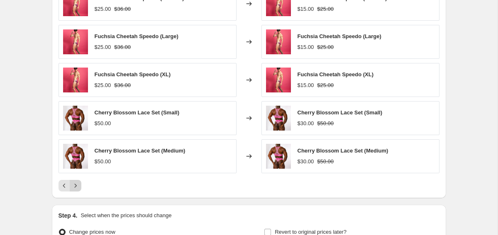
click at [73, 190] on icon "Next" at bounding box center [75, 186] width 8 height 8
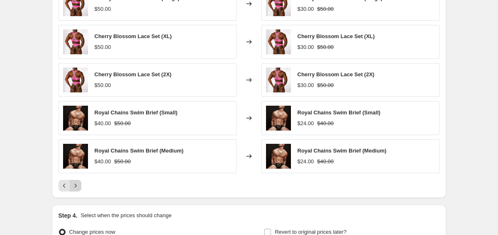
click at [73, 190] on icon "Next" at bounding box center [75, 186] width 8 height 8
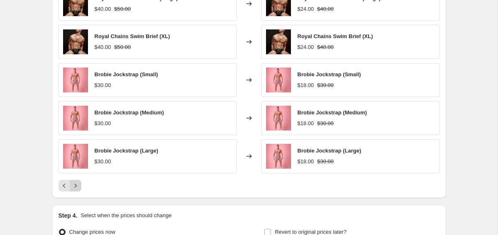
click at [73, 190] on icon "Next" at bounding box center [75, 186] width 8 height 8
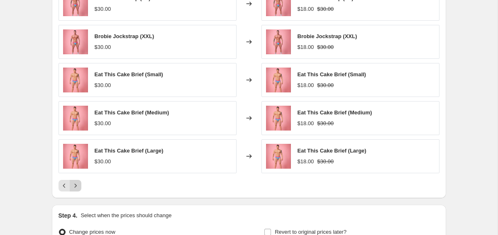
click at [73, 190] on icon "Next" at bounding box center [75, 186] width 8 height 8
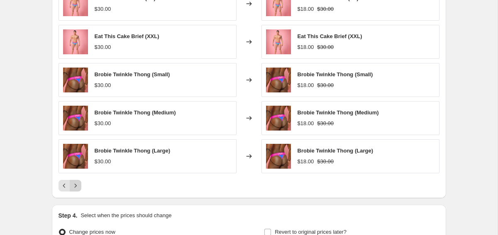
click at [73, 190] on icon "Next" at bounding box center [75, 186] width 8 height 8
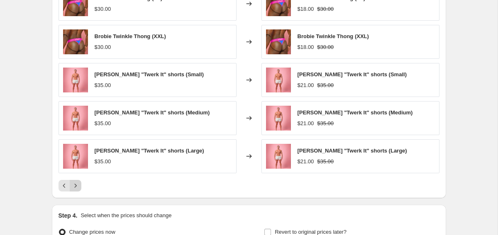
click at [73, 190] on icon "Next" at bounding box center [75, 186] width 8 height 8
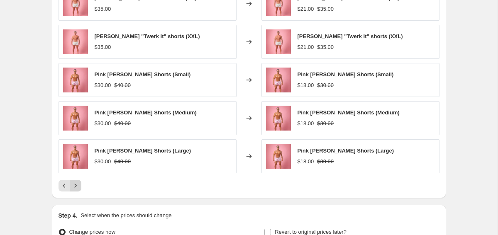
click at [73, 190] on icon "Next" at bounding box center [75, 186] width 8 height 8
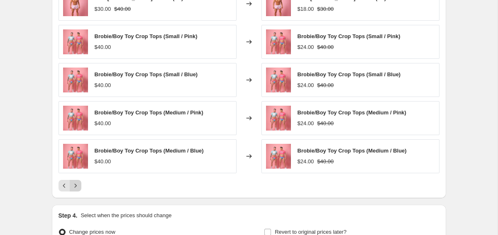
click at [73, 190] on icon "Next" at bounding box center [75, 186] width 8 height 8
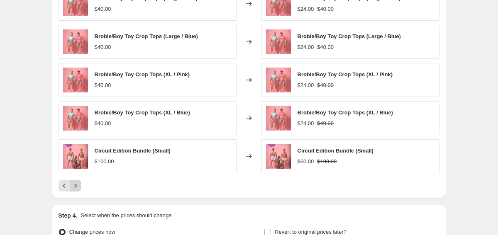
click at [73, 190] on icon "Next" at bounding box center [75, 186] width 8 height 8
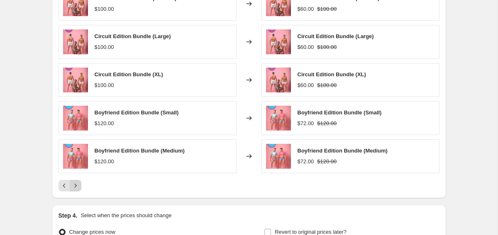
click at [73, 190] on icon "Next" at bounding box center [75, 186] width 8 height 8
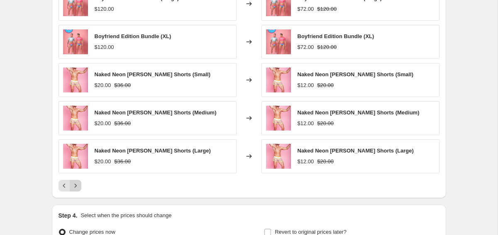
click at [73, 190] on icon "Next" at bounding box center [75, 186] width 8 height 8
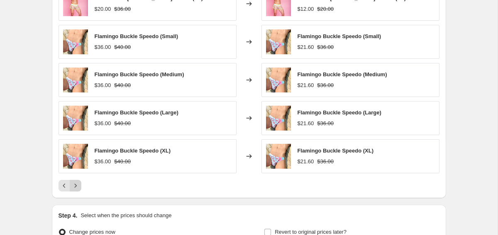
click at [73, 190] on icon "Next" at bounding box center [75, 186] width 8 height 8
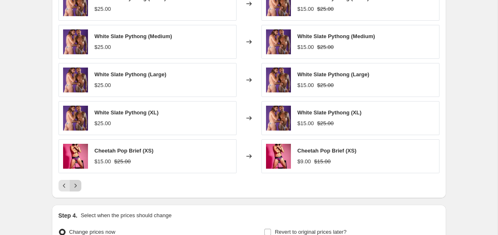
click at [73, 190] on icon "Next" at bounding box center [75, 186] width 8 height 8
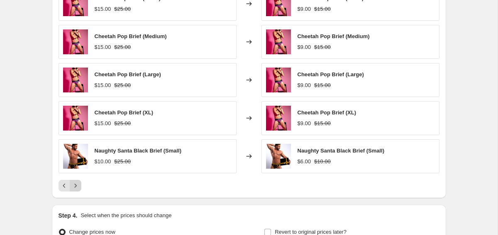
click at [73, 190] on icon "Next" at bounding box center [75, 186] width 8 height 8
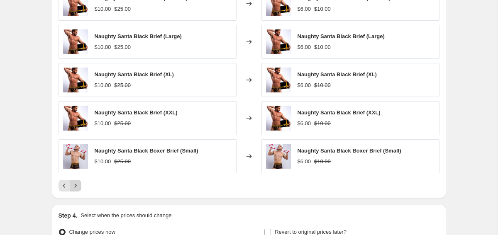
click at [73, 190] on icon "Next" at bounding box center [75, 186] width 8 height 8
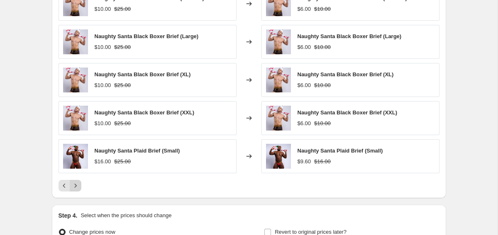
click at [73, 190] on icon "Next" at bounding box center [75, 186] width 8 height 8
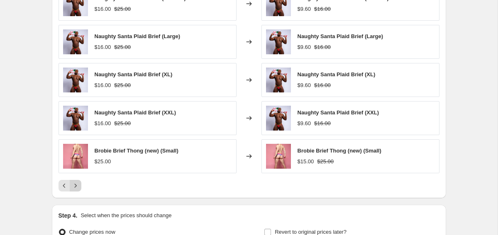
click at [73, 190] on icon "Next" at bounding box center [75, 186] width 8 height 8
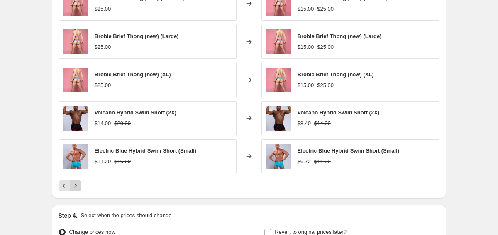
click at [73, 190] on icon "Next" at bounding box center [75, 186] width 8 height 8
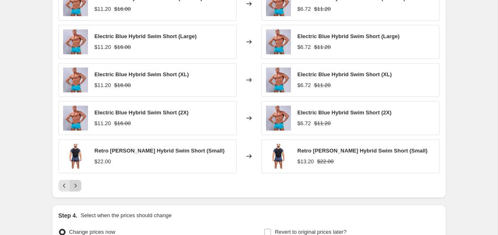
click at [73, 190] on icon "Next" at bounding box center [75, 186] width 8 height 8
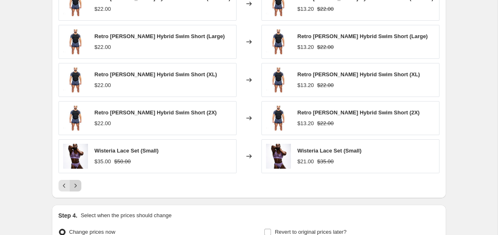
click at [73, 190] on icon "Next" at bounding box center [75, 186] width 8 height 8
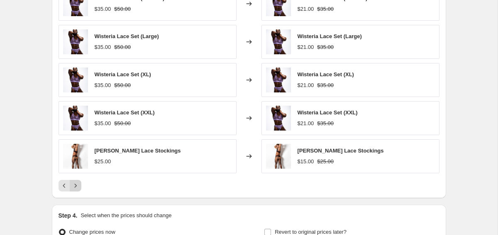
click at [73, 190] on icon "Next" at bounding box center [75, 186] width 8 height 8
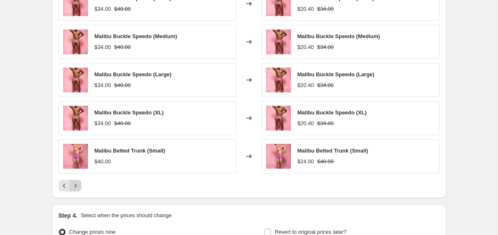
click at [73, 190] on icon "Next" at bounding box center [75, 186] width 8 height 8
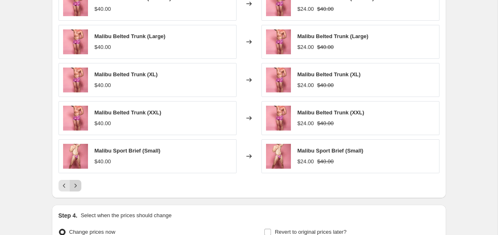
click at [73, 190] on button "Next" at bounding box center [76, 186] width 12 height 12
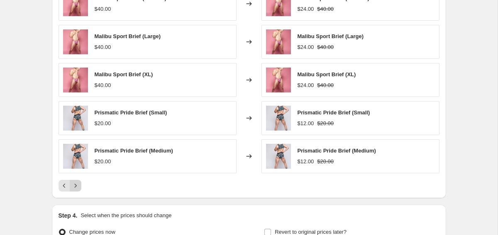
click at [73, 190] on button "Next" at bounding box center [76, 186] width 12 height 12
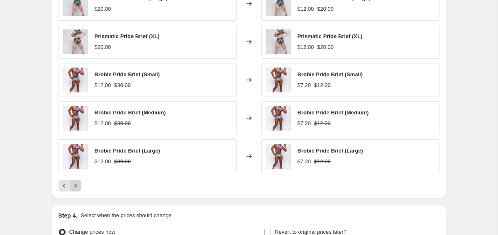
click at [73, 190] on button "Next" at bounding box center [76, 186] width 12 height 12
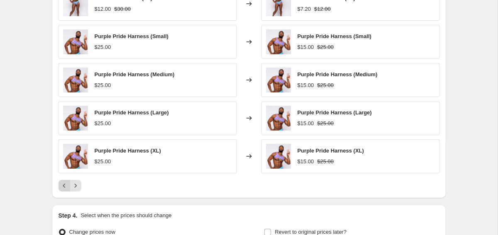
click at [59, 188] on button "Previous" at bounding box center [65, 186] width 12 height 12
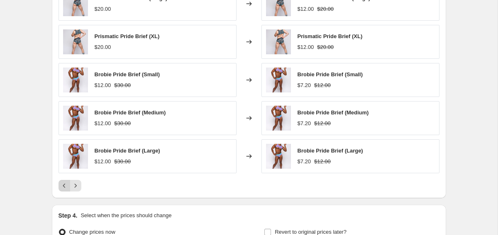
click at [59, 188] on button "Previous" at bounding box center [65, 186] width 12 height 12
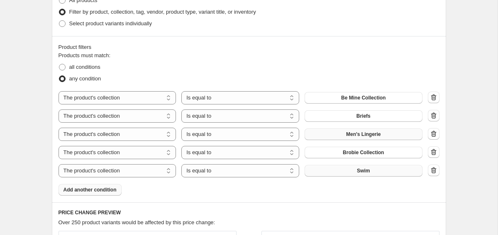
scroll to position [437, 0]
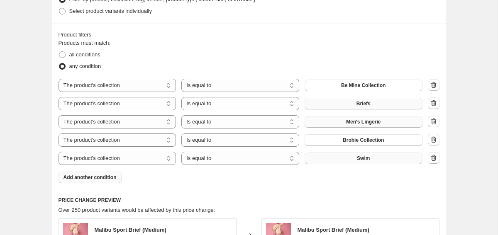
click at [401, 107] on button "Briefs" at bounding box center [364, 104] width 118 height 12
click at [434, 104] on icon "button" at bounding box center [434, 104] width 1 height 2
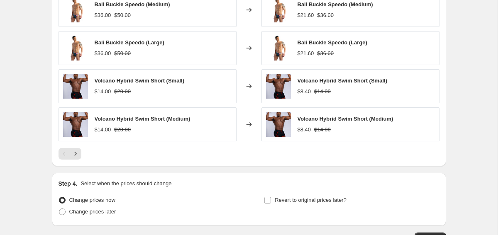
scroll to position [693, 0]
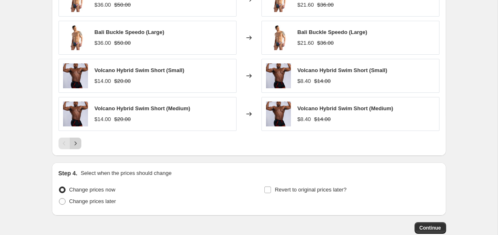
click at [80, 140] on button "Next" at bounding box center [76, 144] width 12 height 12
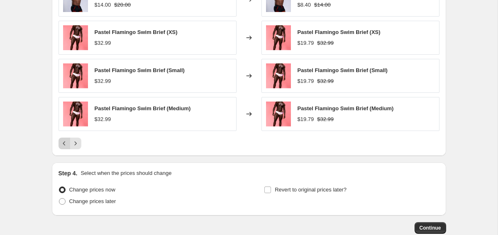
click at [62, 146] on icon "Previous" at bounding box center [64, 143] width 8 height 8
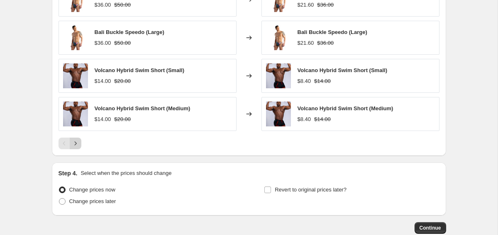
click at [74, 145] on icon "Next" at bounding box center [75, 143] width 8 height 8
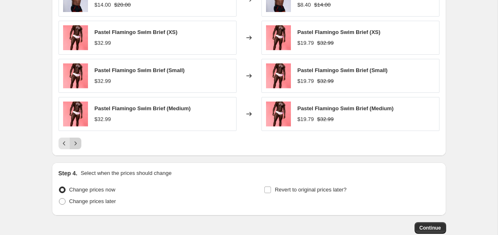
click at [74, 145] on icon "Next" at bounding box center [75, 143] width 8 height 8
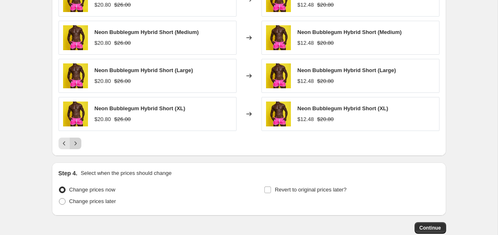
click at [74, 145] on icon "Next" at bounding box center [75, 143] width 8 height 8
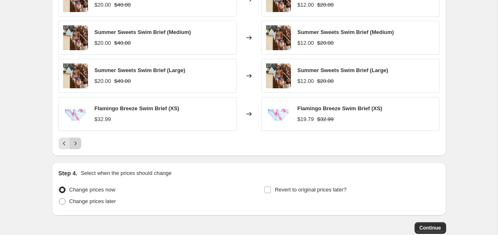
click at [74, 145] on icon "Next" at bounding box center [75, 143] width 8 height 8
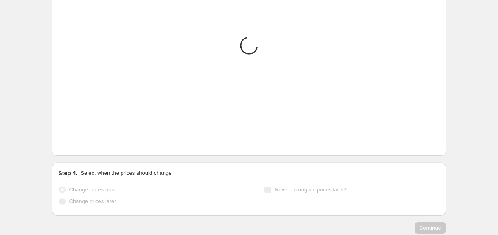
click at [74, 145] on icon "Next" at bounding box center [75, 143] width 8 height 8
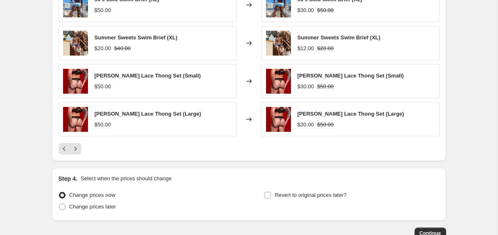
scroll to position [686, 0]
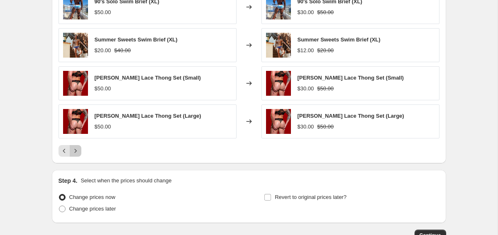
click at [76, 152] on icon "Next" at bounding box center [75, 151] width 2 height 4
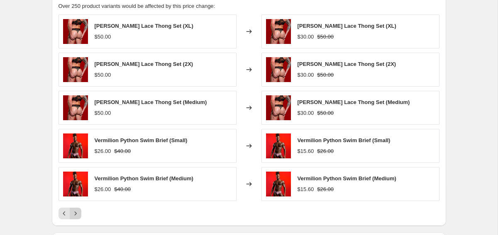
scroll to position [627, 0]
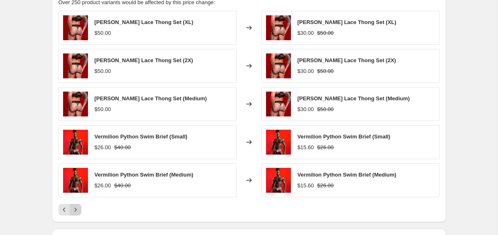
click at [77, 212] on icon "Next" at bounding box center [75, 210] width 8 height 8
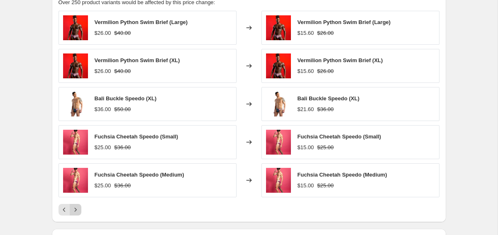
click at [77, 212] on icon "Next" at bounding box center [75, 210] width 8 height 8
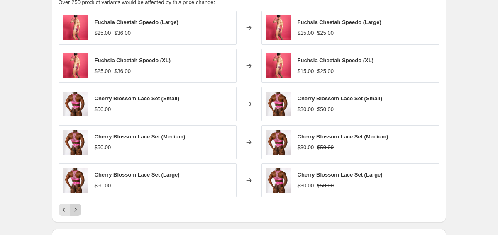
click at [77, 213] on icon "Next" at bounding box center [75, 210] width 8 height 8
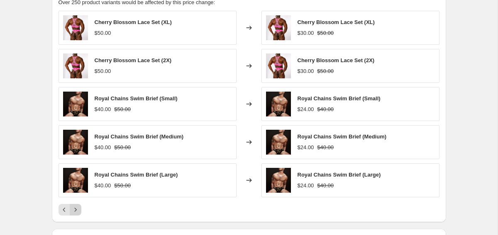
click at [77, 213] on icon "Next" at bounding box center [75, 210] width 8 height 8
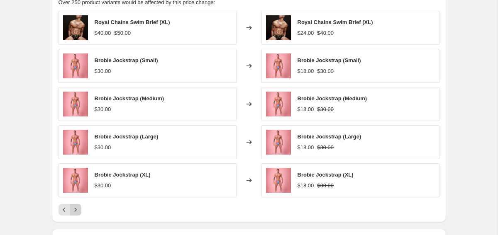
click at [78, 213] on icon "Next" at bounding box center [75, 210] width 8 height 8
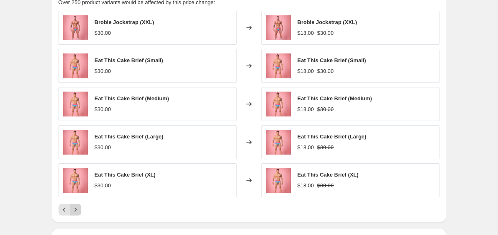
click at [78, 214] on icon "Next" at bounding box center [75, 210] width 8 height 8
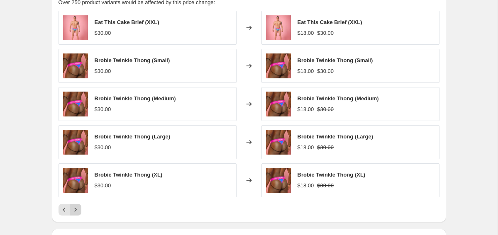
click at [78, 214] on icon "Next" at bounding box center [75, 210] width 8 height 8
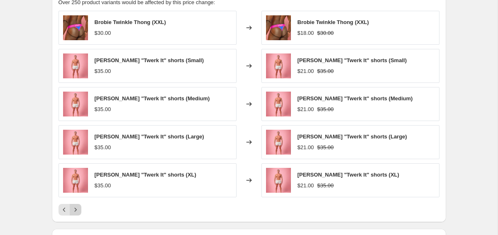
click at [78, 214] on icon "Next" at bounding box center [75, 210] width 8 height 8
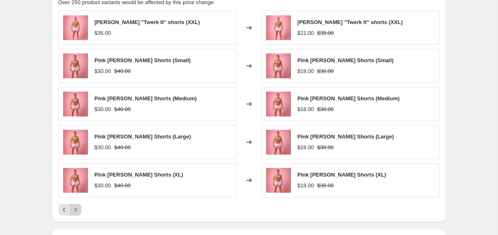
click at [78, 214] on button "Next" at bounding box center [76, 210] width 12 height 12
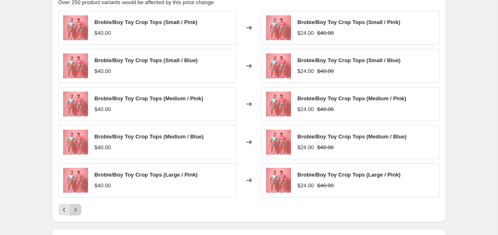
click at [78, 215] on button "Next" at bounding box center [76, 210] width 12 height 12
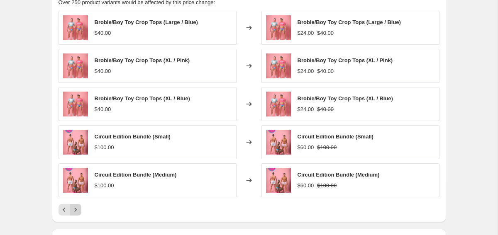
click at [78, 215] on button "Next" at bounding box center [76, 210] width 12 height 12
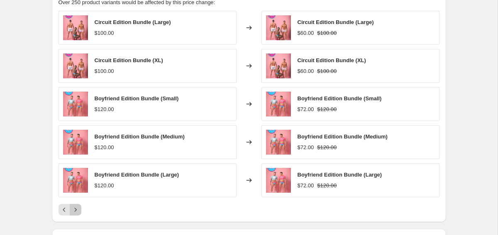
click at [78, 215] on div "Pagination" at bounding box center [76, 210] width 12 height 12
click at [76, 212] on icon "Next" at bounding box center [75, 210] width 8 height 8
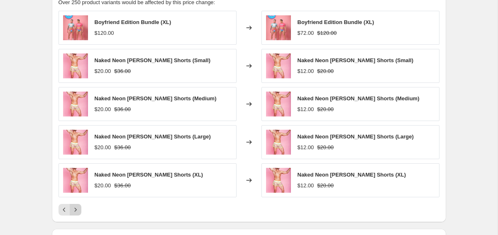
click at [76, 211] on icon "Next" at bounding box center [75, 210] width 8 height 8
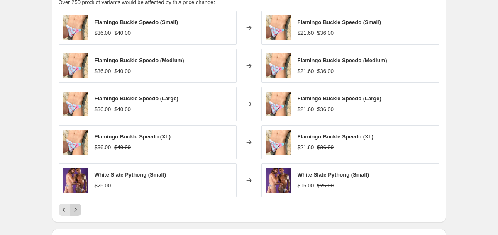
click at [77, 210] on icon "Next" at bounding box center [75, 210] width 8 height 8
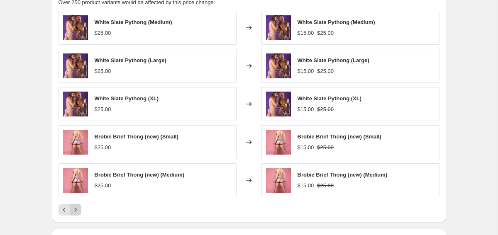
click at [76, 210] on icon "Next" at bounding box center [75, 210] width 8 height 8
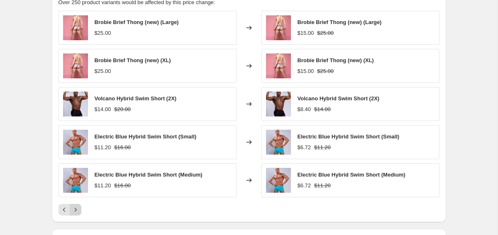
click at [76, 210] on icon "Next" at bounding box center [75, 210] width 8 height 8
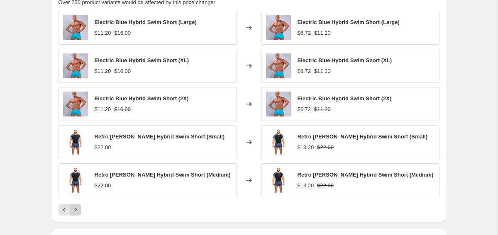
click at [76, 210] on icon "Next" at bounding box center [75, 210] width 8 height 8
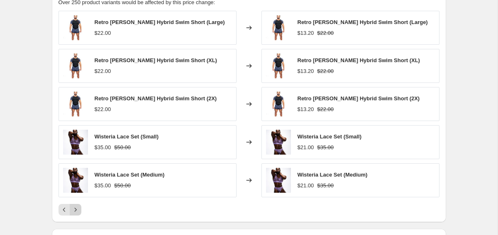
click at [76, 210] on icon "Next" at bounding box center [75, 210] width 8 height 8
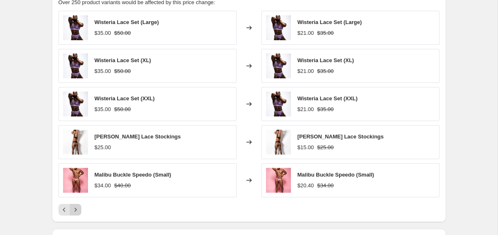
click at [76, 210] on icon "Next" at bounding box center [75, 210] width 8 height 8
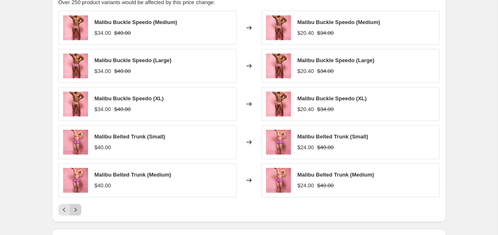
click at [76, 210] on icon "Next" at bounding box center [75, 210] width 8 height 8
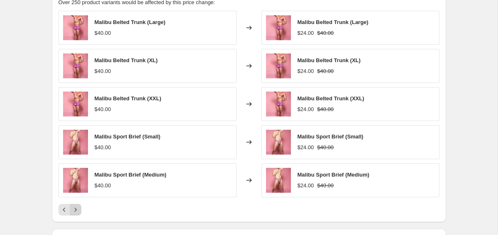
click at [76, 210] on icon "Next" at bounding box center [75, 210] width 8 height 8
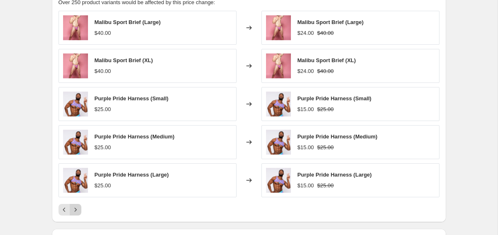
click at [77, 210] on icon "Next" at bounding box center [75, 210] width 8 height 8
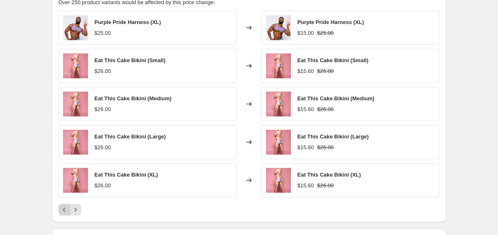
click at [62, 210] on icon "Previous" at bounding box center [64, 210] width 8 height 8
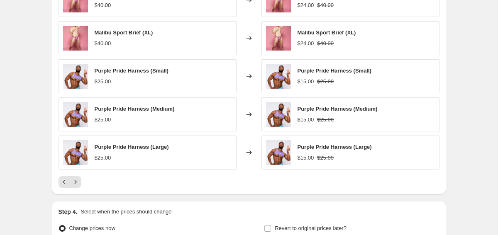
scroll to position [658, 0]
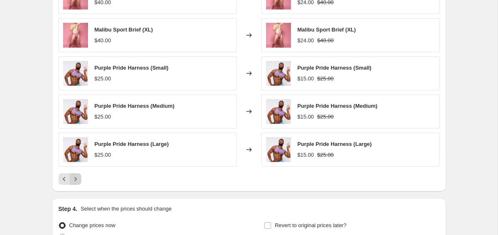
click at [78, 182] on icon "Next" at bounding box center [75, 179] width 8 height 8
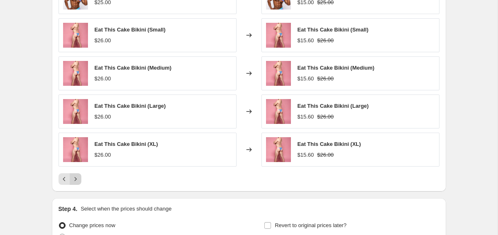
click at [78, 182] on icon "Next" at bounding box center [75, 179] width 8 height 8
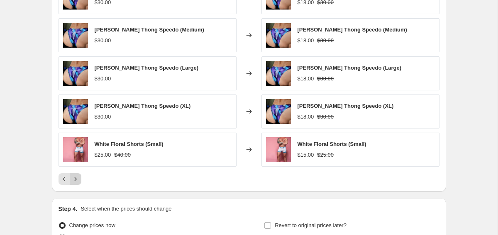
click at [78, 182] on icon "Next" at bounding box center [75, 179] width 8 height 8
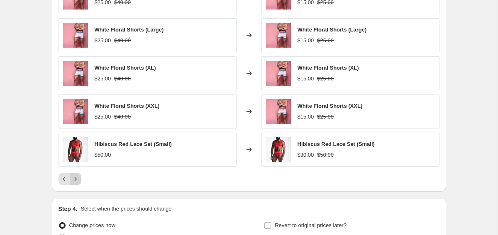
click at [77, 179] on icon "Next" at bounding box center [75, 179] width 8 height 8
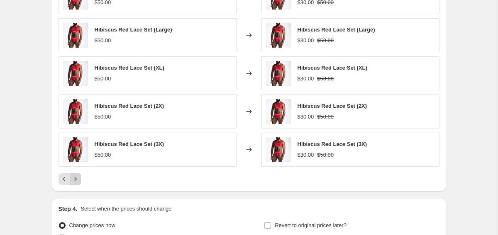
click at [77, 179] on icon "Next" at bounding box center [75, 179] width 8 height 8
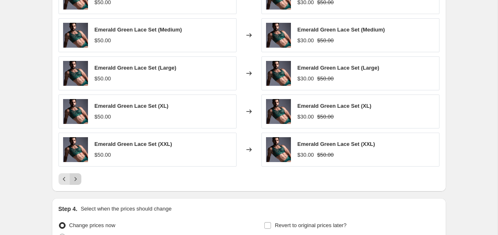
click at [77, 179] on icon "Next" at bounding box center [75, 179] width 8 height 8
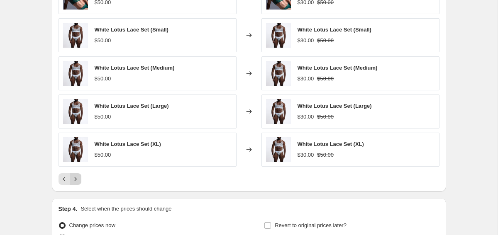
click at [77, 179] on icon "Next" at bounding box center [75, 179] width 8 height 8
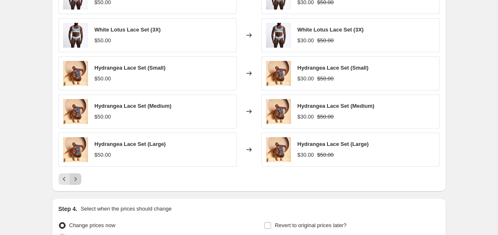
click at [77, 179] on icon "Next" at bounding box center [75, 179] width 8 height 8
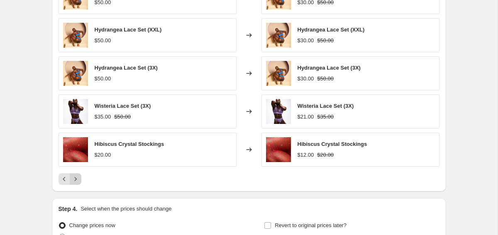
click at [77, 179] on icon "Next" at bounding box center [75, 179] width 8 height 8
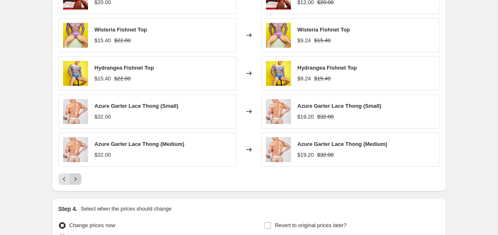
click at [77, 180] on icon "Next" at bounding box center [75, 179] width 8 height 8
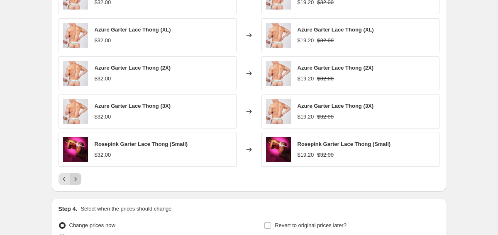
click at [77, 180] on icon "Next" at bounding box center [75, 179] width 8 height 8
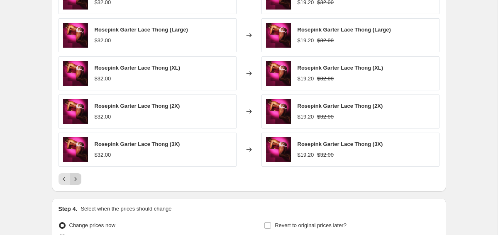
click at [77, 180] on icon "Next" at bounding box center [75, 179] width 8 height 8
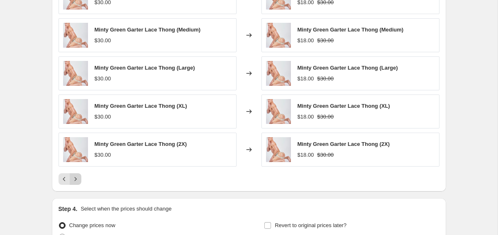
click at [77, 180] on icon "Next" at bounding box center [75, 179] width 8 height 8
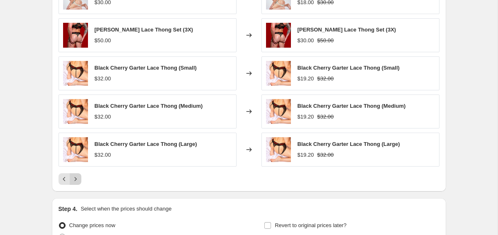
click at [77, 180] on icon "Next" at bounding box center [75, 179] width 8 height 8
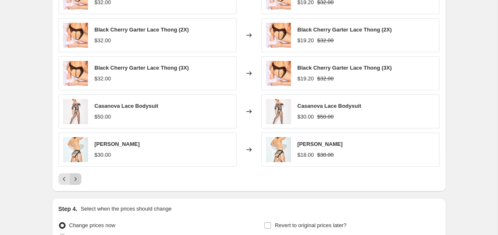
click at [77, 180] on icon "Next" at bounding box center [75, 179] width 8 height 8
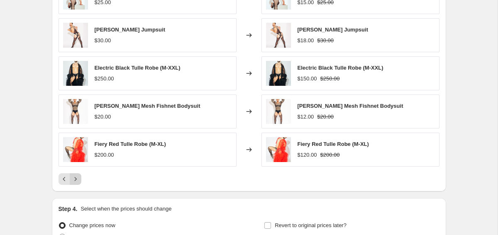
click at [77, 180] on icon "Next" at bounding box center [75, 179] width 8 height 8
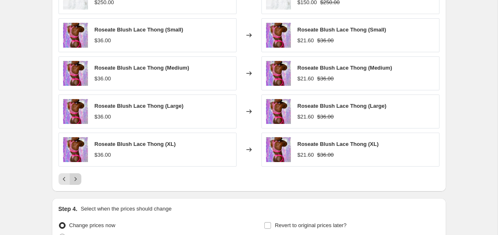
click at [77, 180] on icon "Next" at bounding box center [75, 179] width 8 height 8
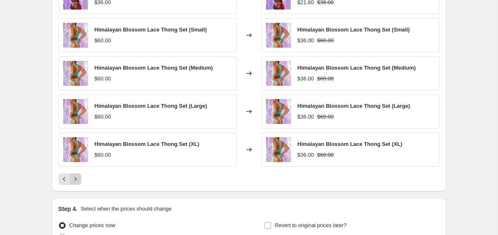
click at [77, 180] on icon "Next" at bounding box center [75, 179] width 8 height 8
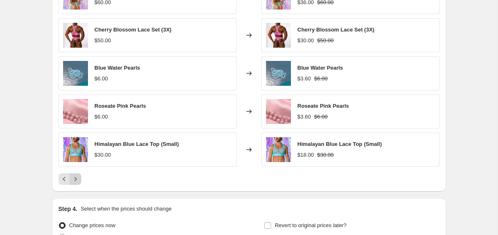
click at [77, 180] on icon "Next" at bounding box center [75, 179] width 8 height 8
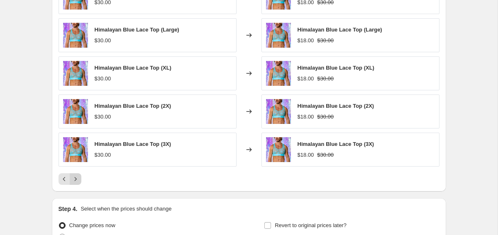
click at [77, 180] on icon "Next" at bounding box center [75, 179] width 8 height 8
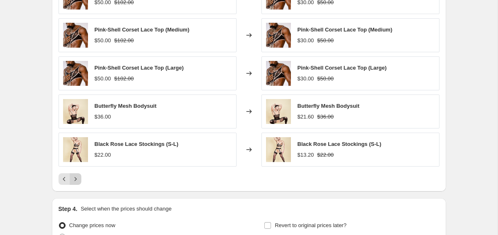
click at [77, 180] on icon "Next" at bounding box center [75, 179] width 8 height 8
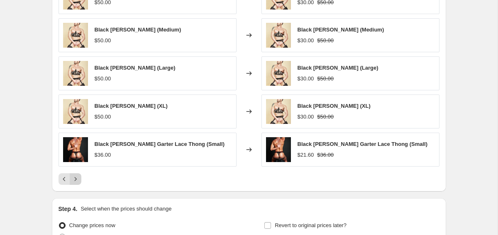
click at [77, 180] on icon "Next" at bounding box center [75, 179] width 8 height 8
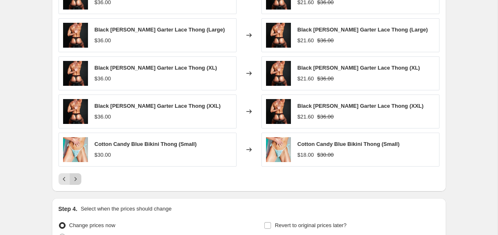
click at [77, 180] on icon "Next" at bounding box center [75, 179] width 8 height 8
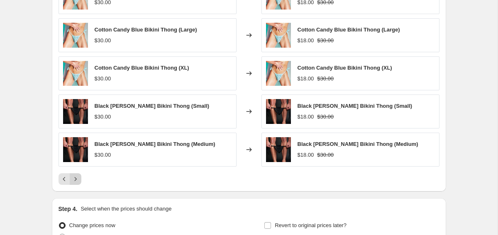
click at [77, 180] on icon "Next" at bounding box center [75, 179] width 8 height 8
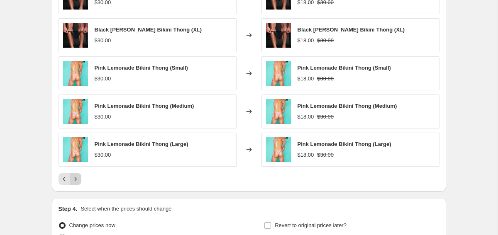
click at [77, 180] on icon "Next" at bounding box center [75, 179] width 8 height 8
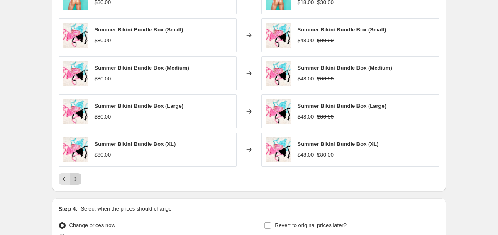
click at [77, 180] on icon "Next" at bounding box center [75, 179] width 8 height 8
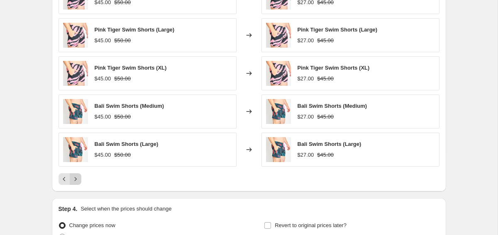
click at [77, 180] on icon "Next" at bounding box center [75, 179] width 8 height 8
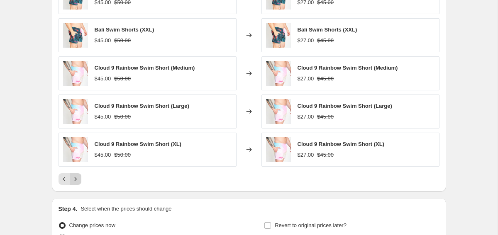
click at [77, 180] on icon "Next" at bounding box center [75, 179] width 8 height 8
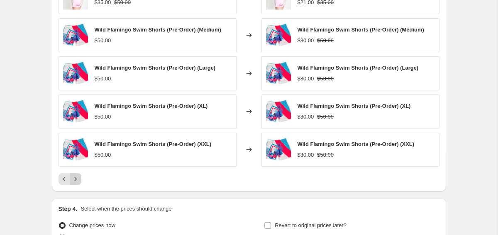
click at [77, 180] on icon "Next" at bounding box center [75, 179] width 8 height 8
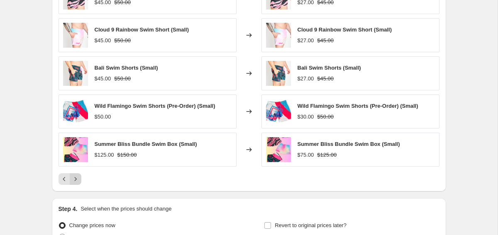
click at [77, 180] on icon "Next" at bounding box center [75, 179] width 8 height 8
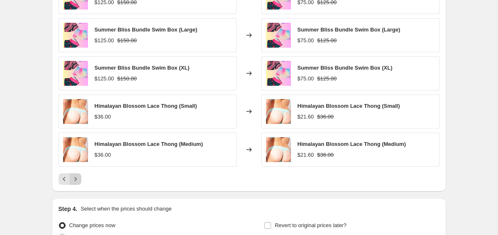
click at [77, 180] on icon "Next" at bounding box center [75, 179] width 8 height 8
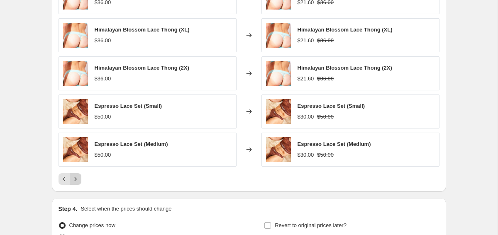
click at [77, 180] on icon "Next" at bounding box center [75, 179] width 8 height 8
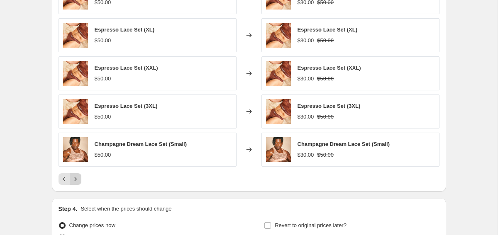
click at [77, 180] on icon "Next" at bounding box center [75, 179] width 8 height 8
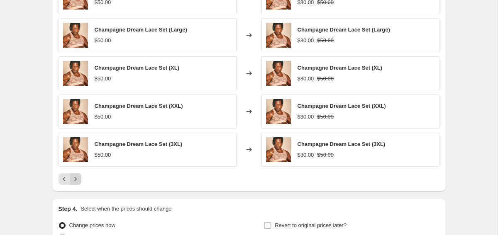
click at [77, 180] on icon "Next" at bounding box center [75, 179] width 8 height 8
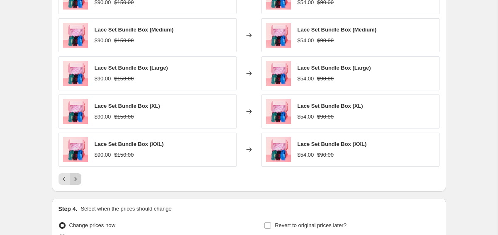
click at [77, 180] on icon "Next" at bounding box center [75, 179] width 8 height 8
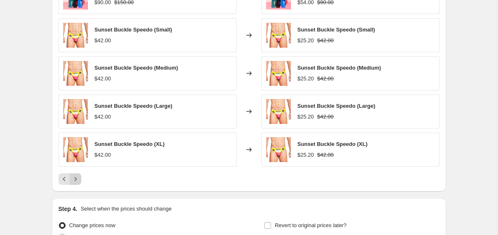
click at [77, 180] on icon "Next" at bounding box center [75, 179] width 8 height 8
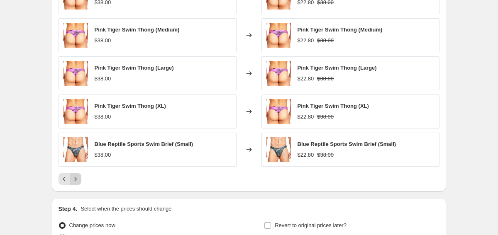
click at [77, 180] on icon "Next" at bounding box center [75, 179] width 8 height 8
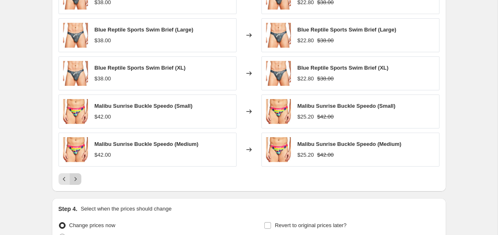
click at [77, 180] on icon "Next" at bounding box center [75, 179] width 8 height 8
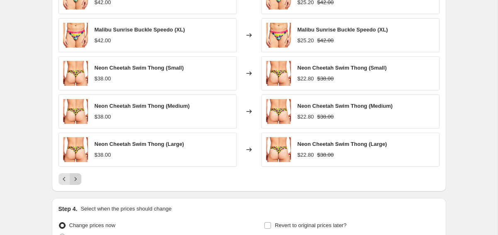
click at [77, 180] on icon "Next" at bounding box center [75, 179] width 8 height 8
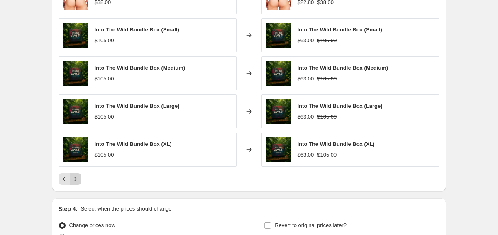
click at [77, 180] on div "Pagination" at bounding box center [76, 180] width 12 height 12
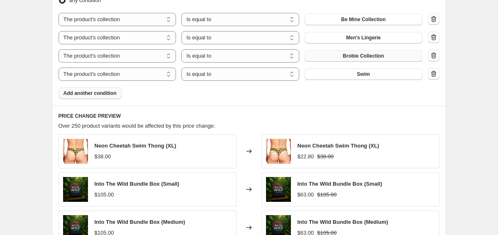
scroll to position [502, 0]
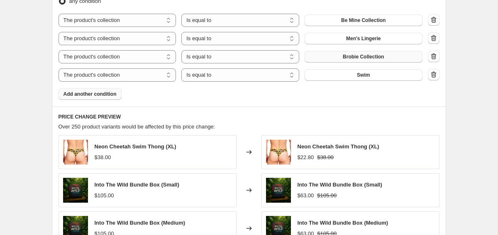
click at [100, 94] on span "Add another condition" at bounding box center [90, 94] width 53 height 7
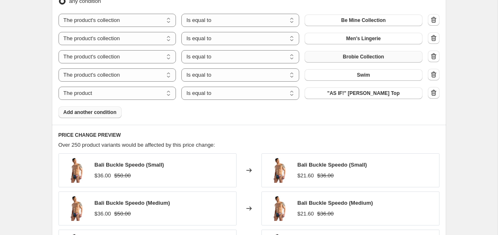
click at [100, 94] on select "The product The product's collection The product's tag The product's vendor The…" at bounding box center [118, 93] width 118 height 13
select select "collection"
click at [369, 92] on span "Activewear" at bounding box center [363, 93] width 26 height 7
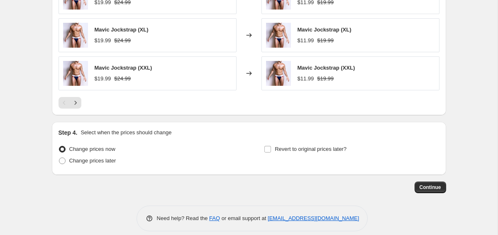
scroll to position [761, 0]
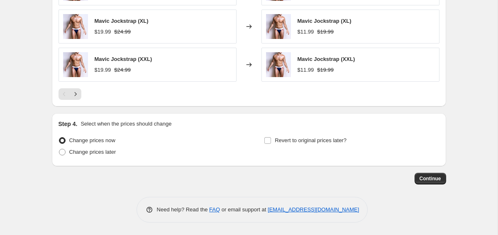
click at [101, 158] on div "Change prices now Change prices later" at bounding box center [146, 147] width 175 height 25
click at [99, 154] on span "Change prices later" at bounding box center [92, 152] width 47 height 6
click at [59, 149] on input "Change prices later" at bounding box center [59, 149] width 0 height 0
radio input "true"
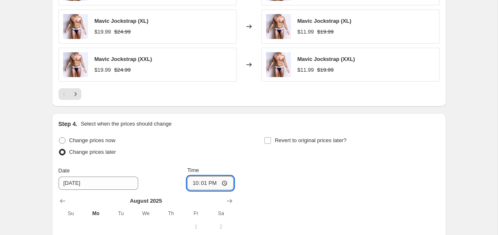
click at [201, 183] on input "22:01" at bounding box center [210, 183] width 46 height 14
click at [194, 183] on input "22:01" at bounding box center [210, 183] width 46 height 14
click at [214, 181] on input "21:48" at bounding box center [210, 183] width 46 height 14
click at [213, 184] on input "21:48" at bounding box center [210, 183] width 46 height 14
click at [235, 183] on div "Change prices now Change prices later Date [DATE] Time 21:48 [DATE] Su Mo Tu We…" at bounding box center [249, 217] width 381 height 165
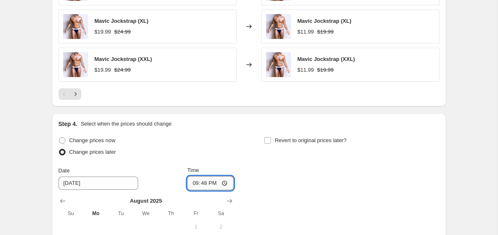
click at [228, 183] on input "21:48" at bounding box center [210, 183] width 46 height 14
type input "09:48"
click at [282, 166] on div "Change prices now Change prices later Date [DATE] Time 09:48 [DATE] Su Mo Tu We…" at bounding box center [249, 217] width 381 height 165
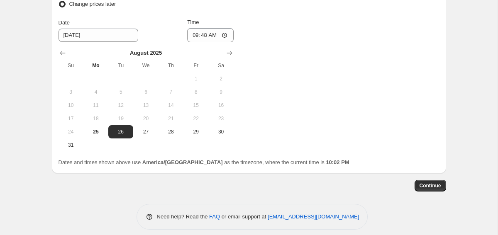
scroll to position [916, 0]
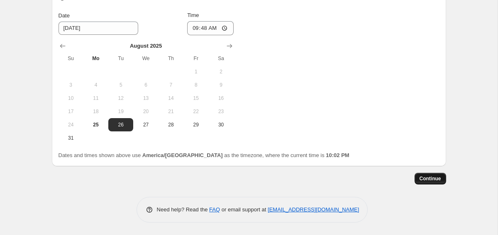
click at [420, 177] on span "Continue" at bounding box center [431, 179] width 22 height 7
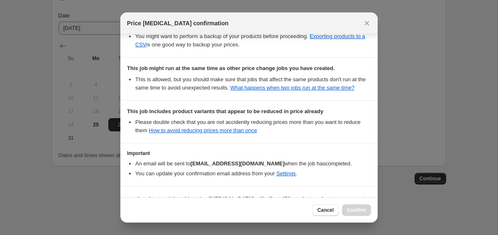
scroll to position [209, 0]
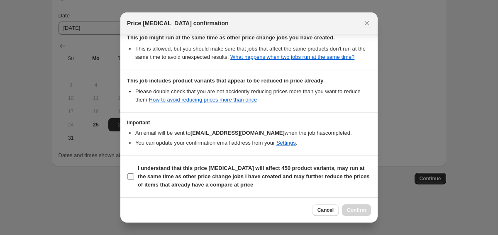
click at [130, 176] on input "I understand that this price [MEDICAL_DATA] will affect 450 product variants, m…" at bounding box center [130, 177] width 7 height 7
checkbox input "true"
click at [362, 208] on span "Confirm" at bounding box center [356, 210] width 19 height 7
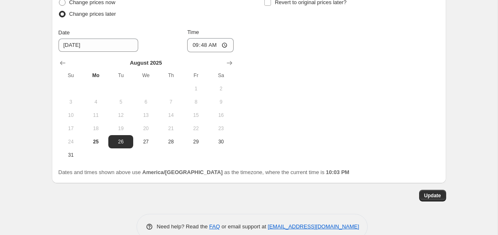
scroll to position [964, 0]
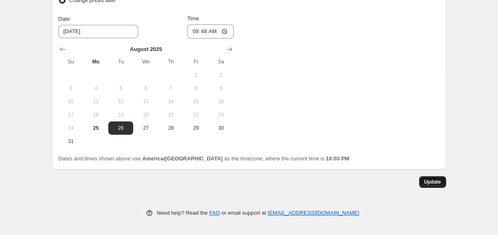
click at [425, 184] on span "Update" at bounding box center [432, 182] width 17 height 7
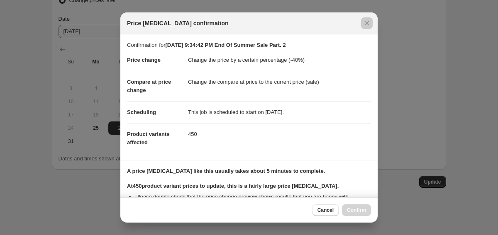
click at [381, 176] on div at bounding box center [249, 117] width 498 height 235
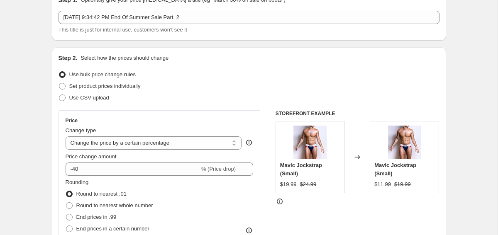
scroll to position [0, 0]
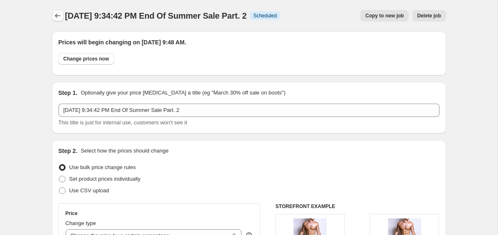
click at [58, 14] on icon "Price change jobs" at bounding box center [58, 16] width 8 height 8
